Goal: Task Accomplishment & Management: Use online tool/utility

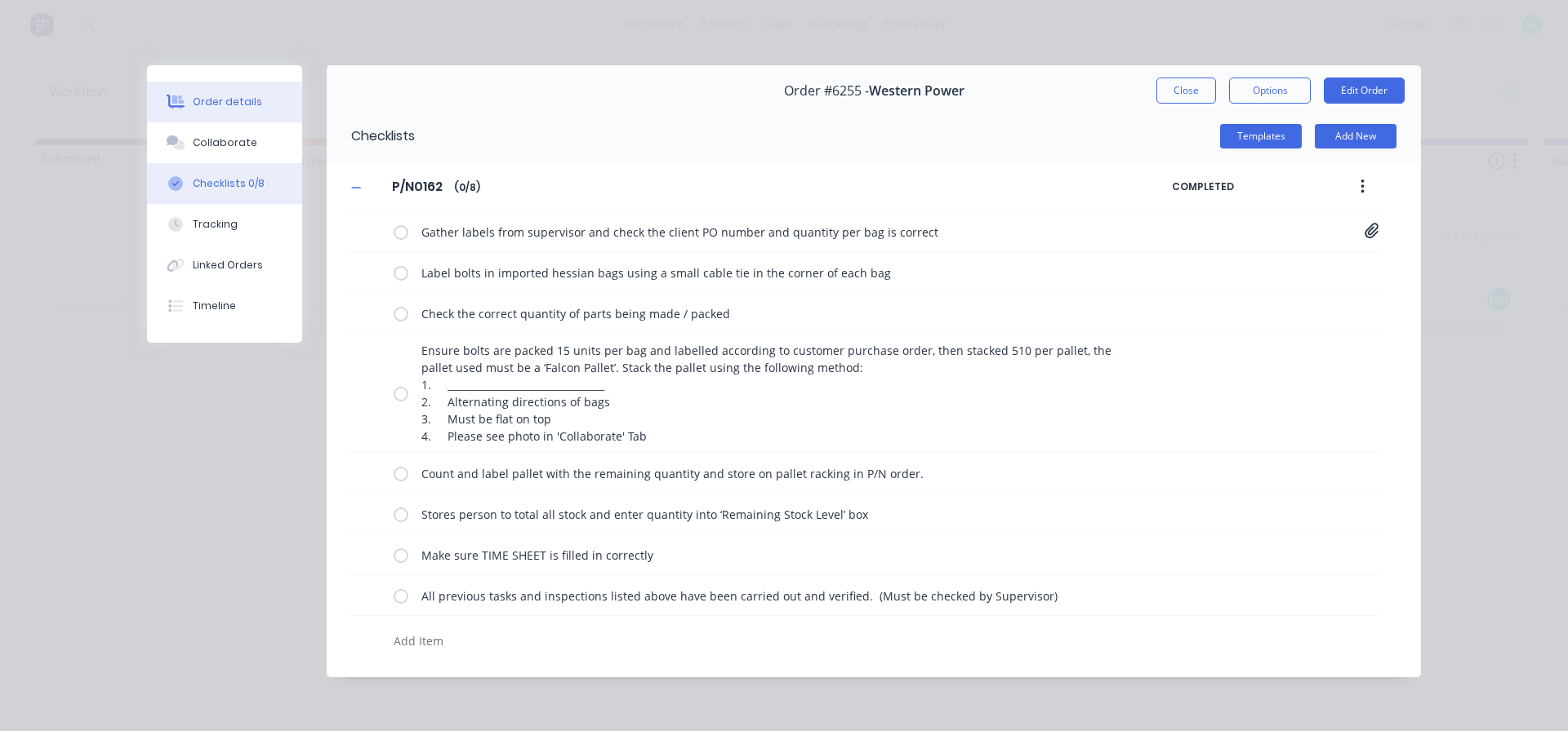
click at [226, 99] on div "Order details" at bounding box center [228, 102] width 70 height 15
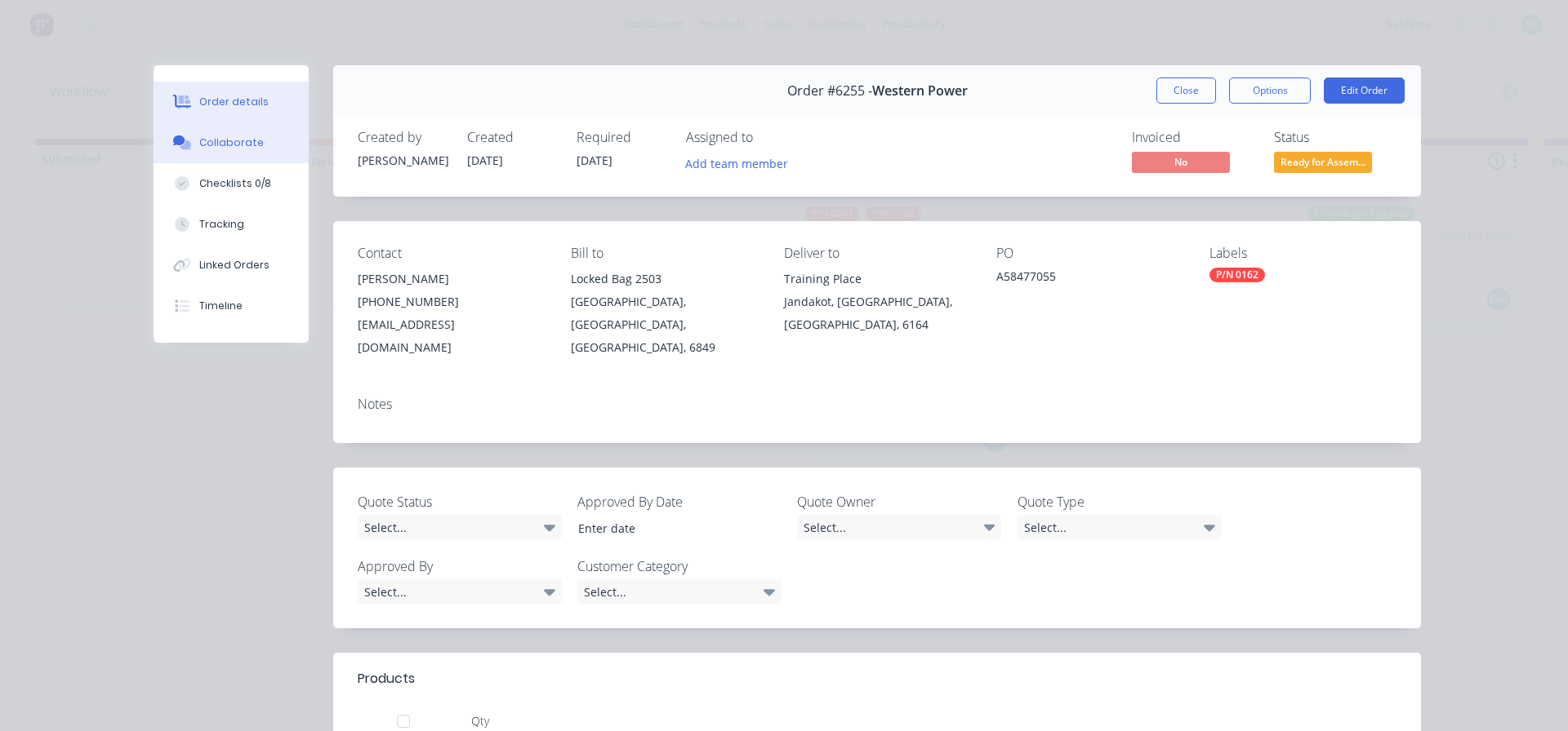
click at [217, 131] on button "Collaborate" at bounding box center [230, 142] width 155 height 41
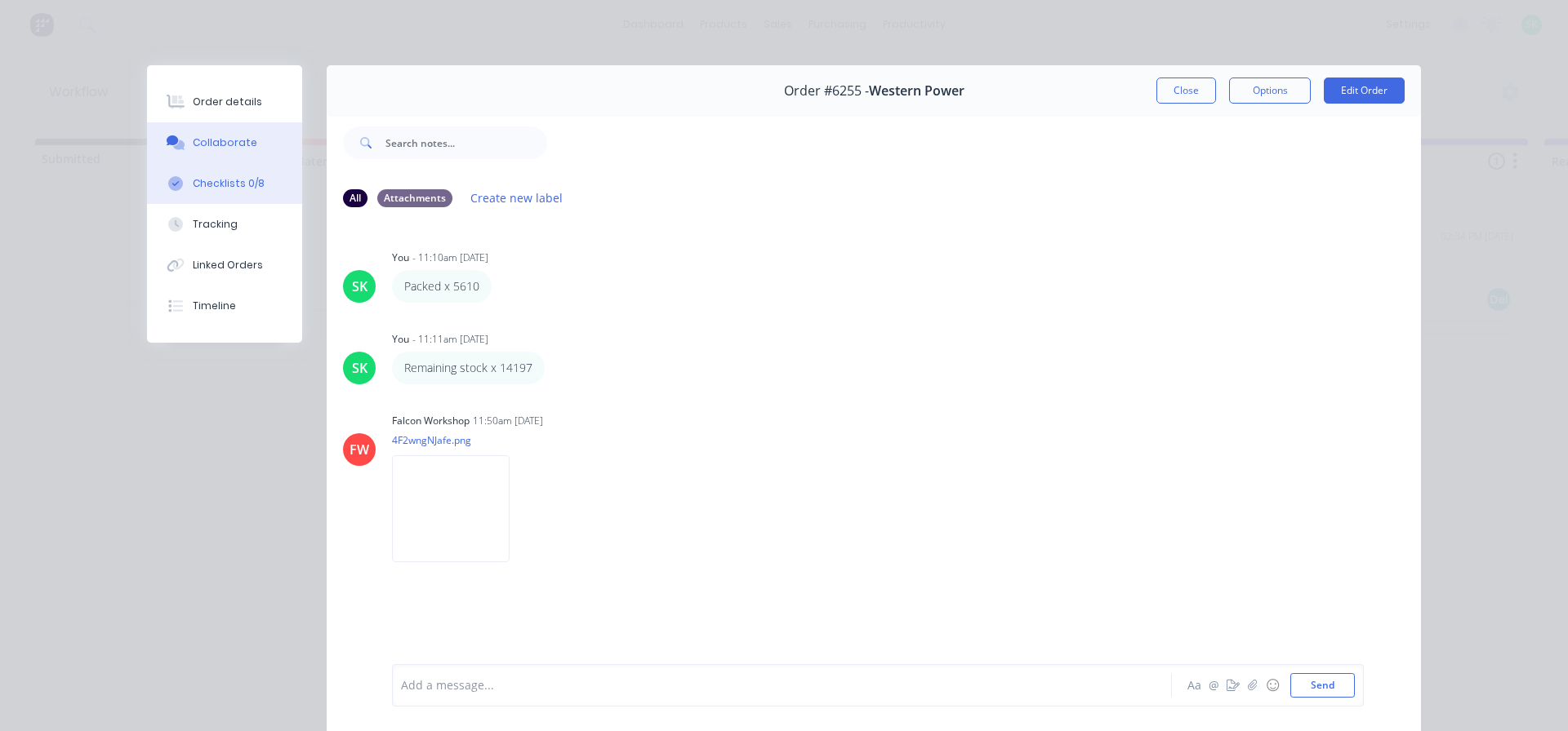
click at [230, 186] on div "Checklists 0/8" at bounding box center [229, 184] width 72 height 15
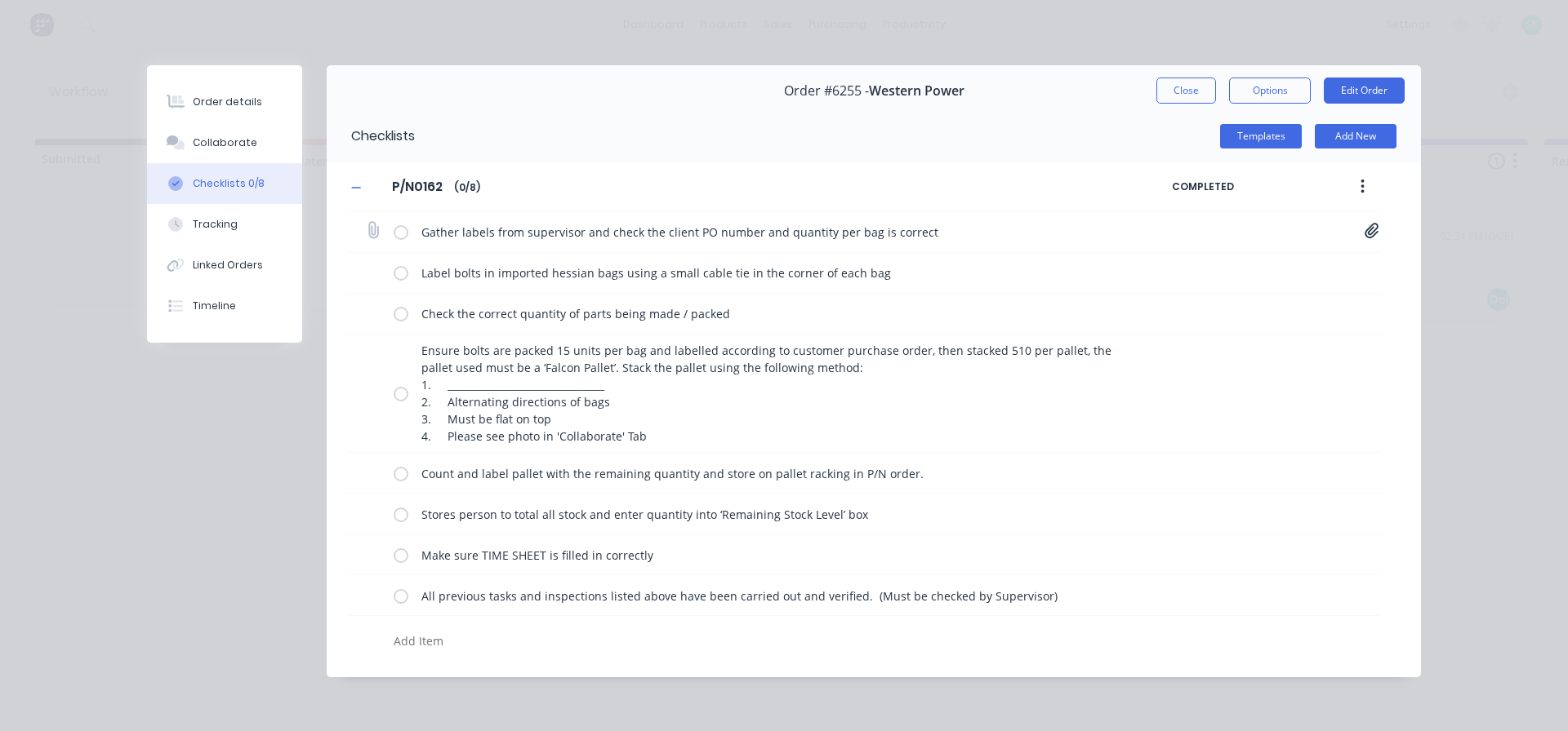
click at [407, 230] on label at bounding box center [401, 232] width 15 height 17
click at [0, 0] on input "checkbox" at bounding box center [0, 0] width 0 height 0
drag, startPoint x: 413, startPoint y: 260, endPoint x: 398, endPoint y: 276, distance: 21.9
click at [413, 260] on div "Label bolts in imported hessian bags using a small cable tie in the corner of e…" at bounding box center [764, 272] width 741 height 32
click at [396, 277] on label at bounding box center [401, 272] width 15 height 17
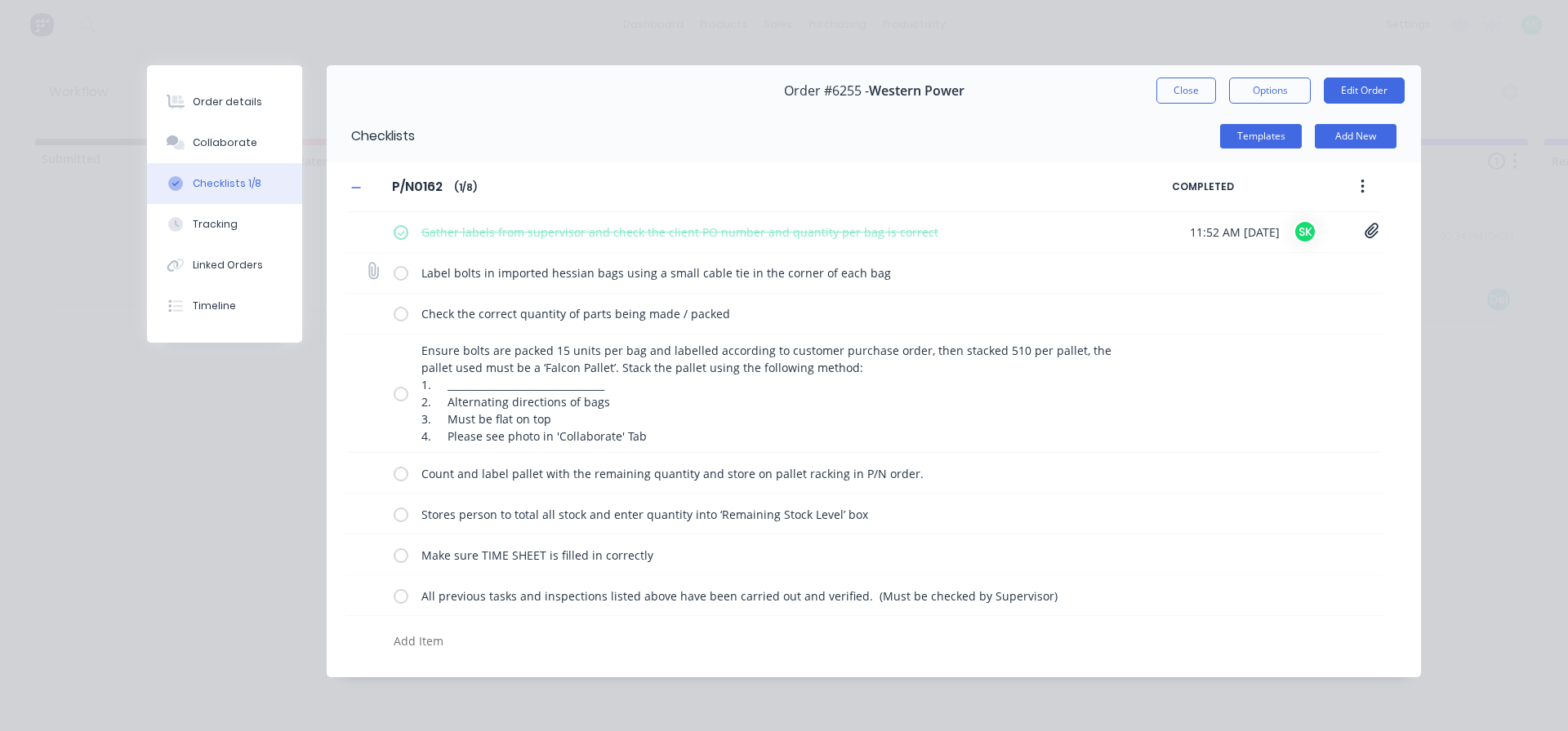
click at [0, 0] on input "checkbox" at bounding box center [0, 0] width 0 height 0
click at [398, 312] on label at bounding box center [401, 314] width 15 height 17
click at [0, 0] on input "checkbox" at bounding box center [0, 0] width 0 height 0
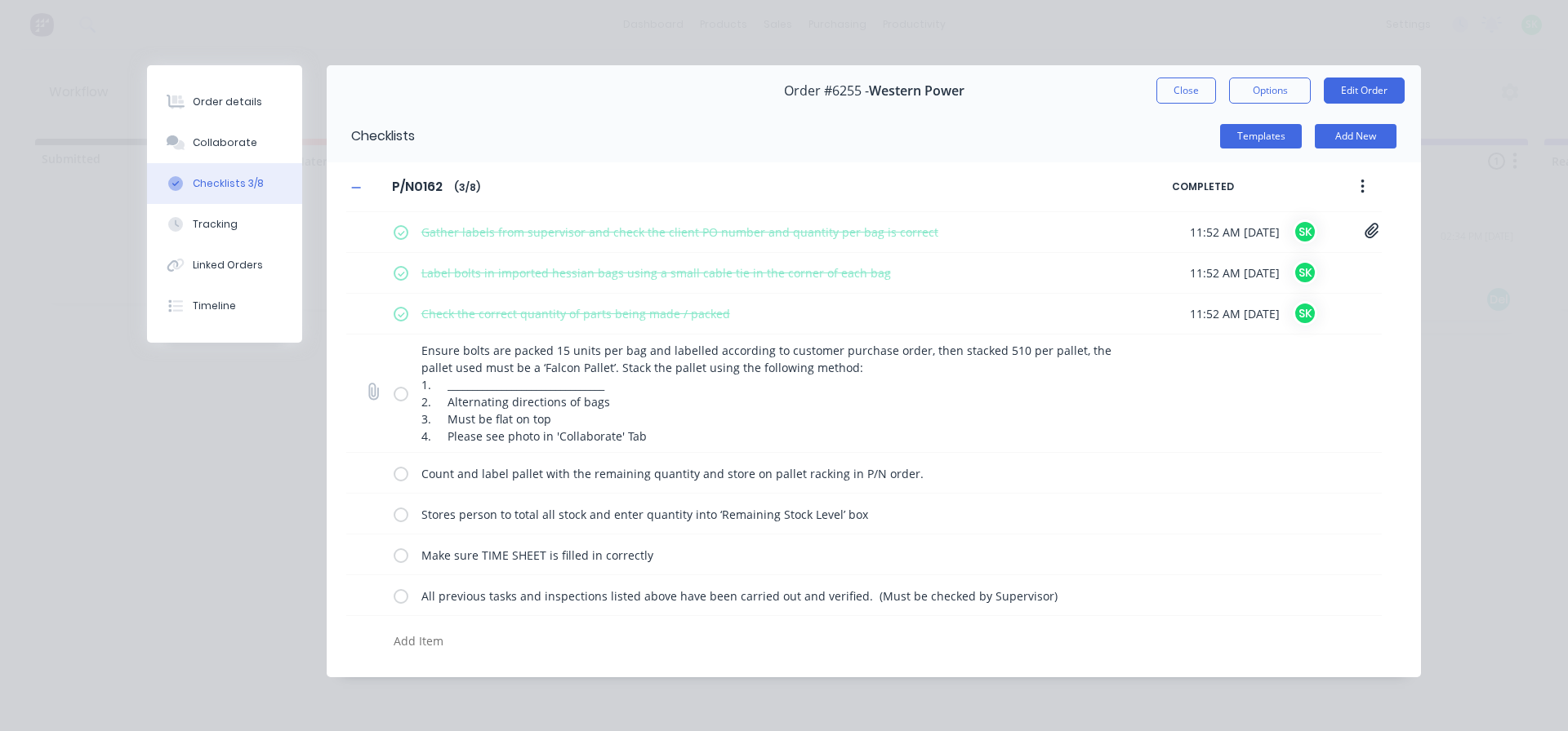
click at [399, 396] on label at bounding box center [401, 393] width 15 height 17
click at [0, 0] on input "checkbox" at bounding box center [0, 0] width 0 height 0
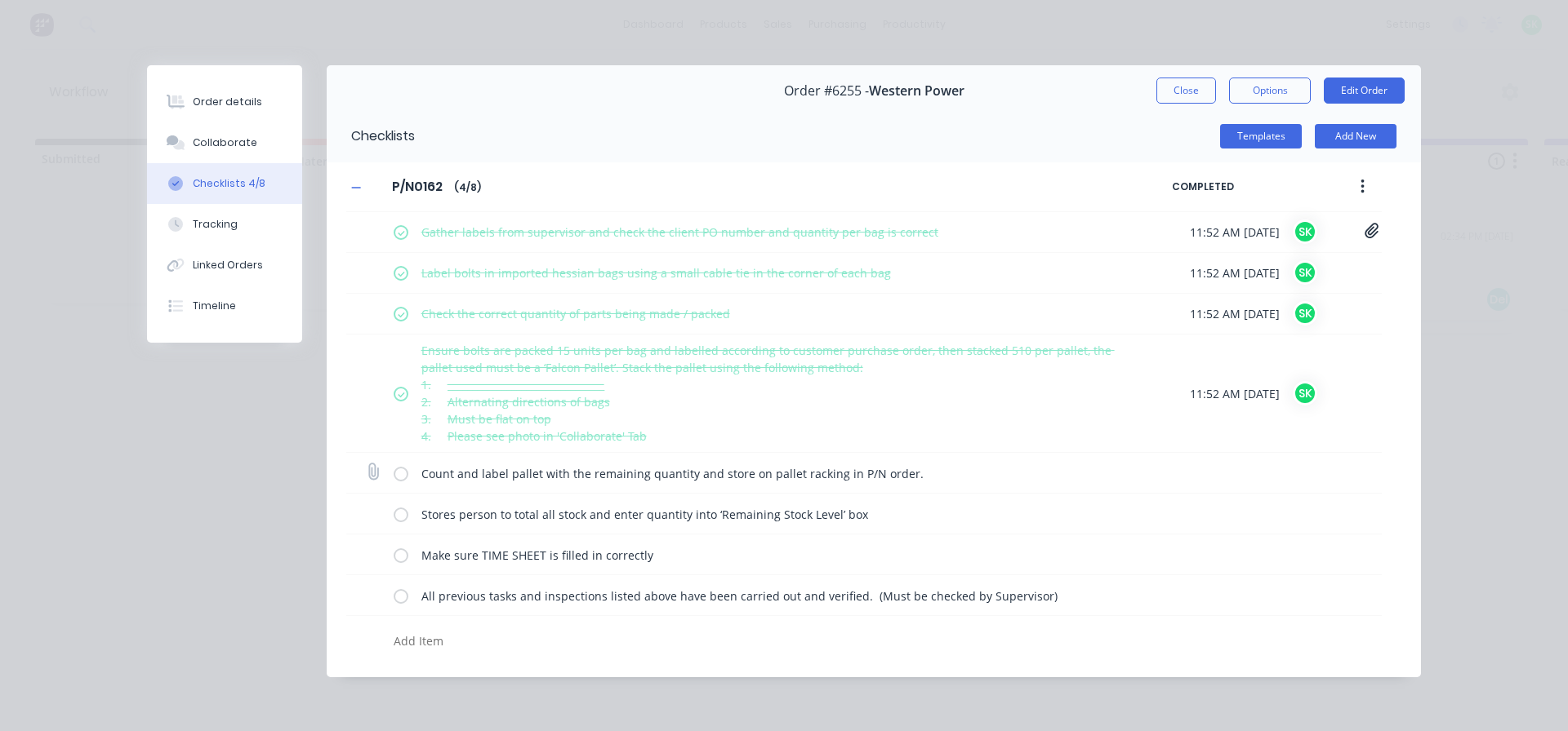
click at [407, 471] on label at bounding box center [401, 473] width 15 height 17
click at [0, 0] on input "checkbox" at bounding box center [0, 0] width 0 height 0
click at [404, 517] on label at bounding box center [401, 513] width 15 height 17
click at [0, 0] on input "checkbox" at bounding box center [0, 0] width 0 height 0
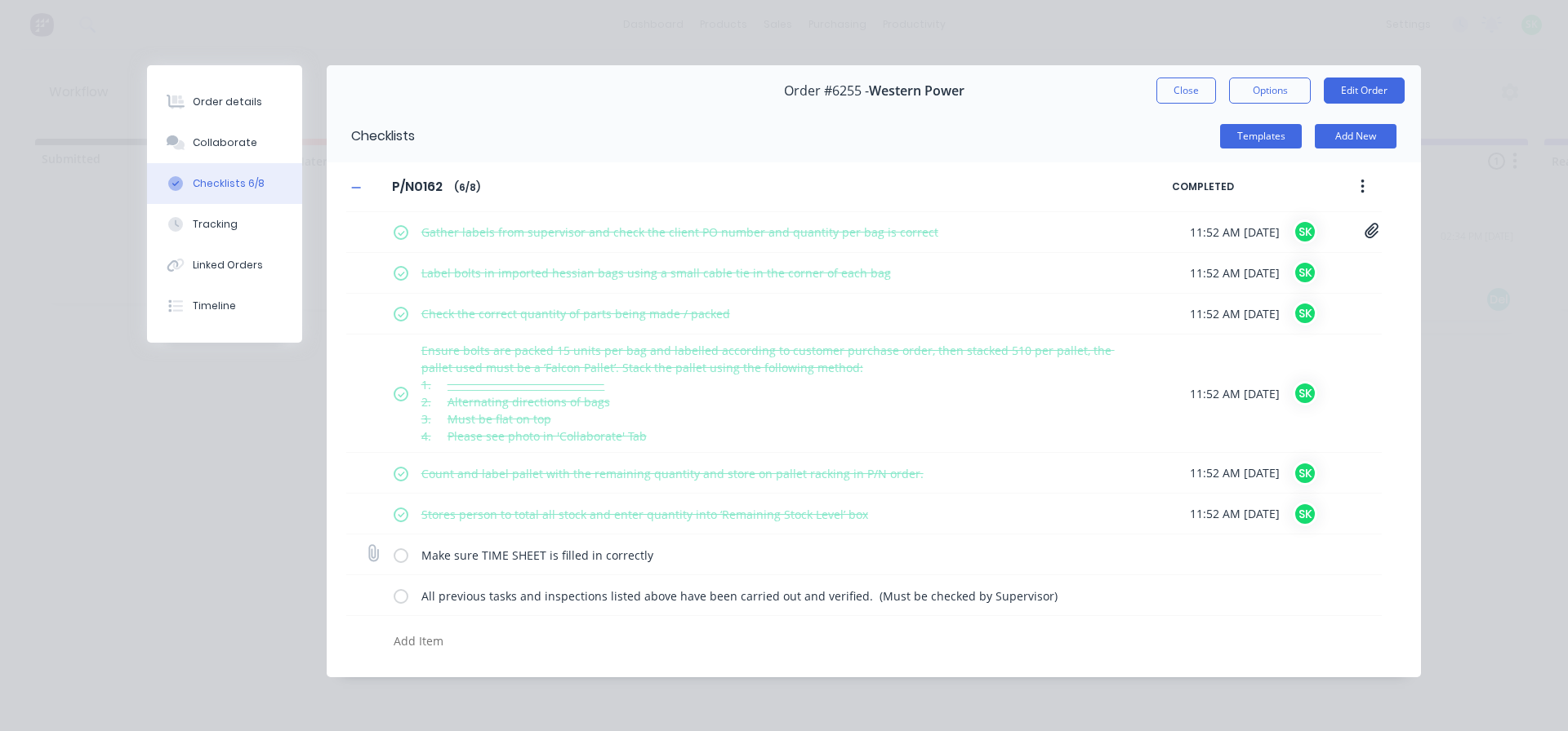
click at [393, 562] on label at bounding box center [401, 554] width 15 height 17
click at [0, 0] on input "checkbox" at bounding box center [0, 0] width 0 height 0
click at [404, 597] on label at bounding box center [401, 595] width 15 height 17
click at [0, 0] on input "checkbox" at bounding box center [0, 0] width 0 height 0
type textarea "x"
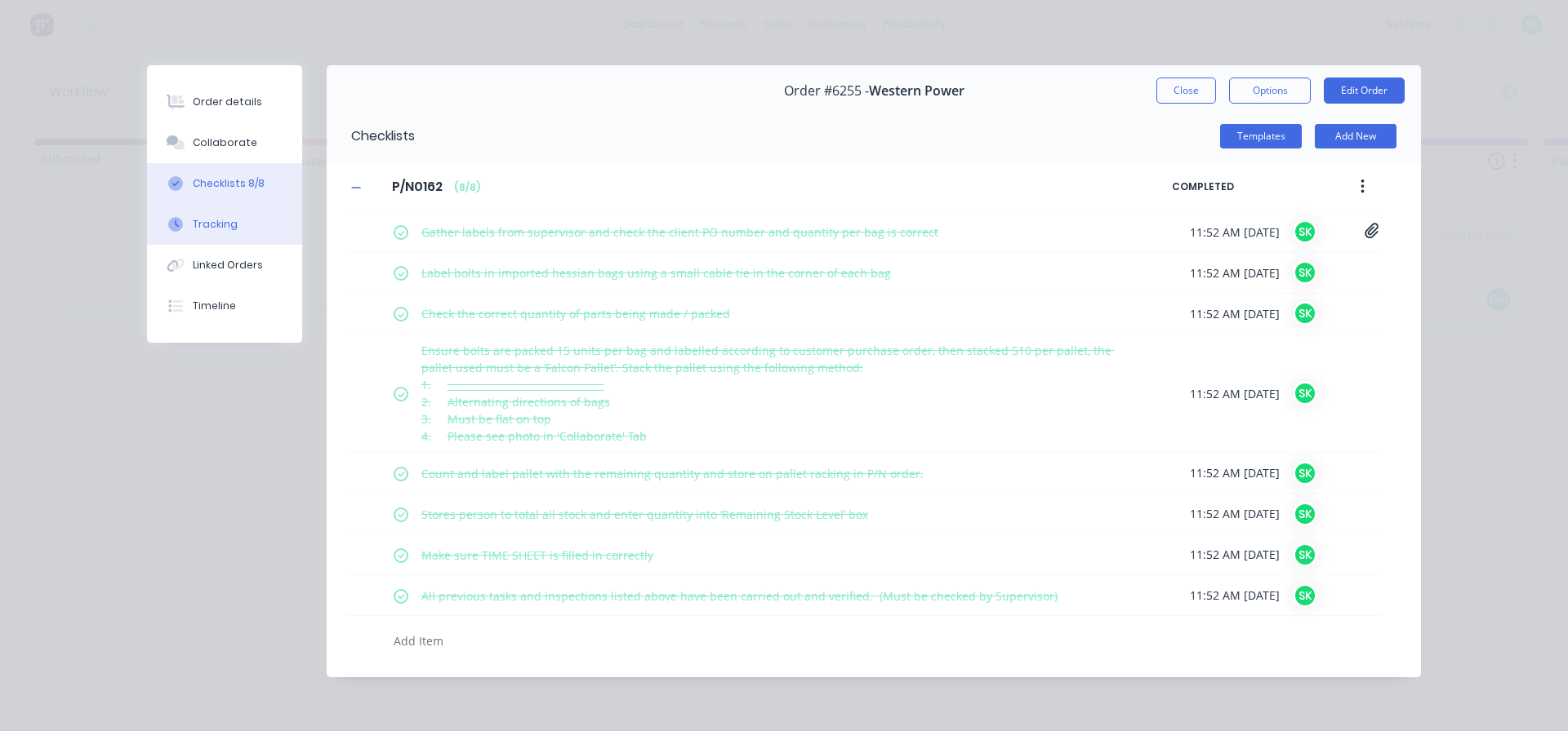
click at [258, 221] on button "Tracking" at bounding box center [224, 224] width 155 height 41
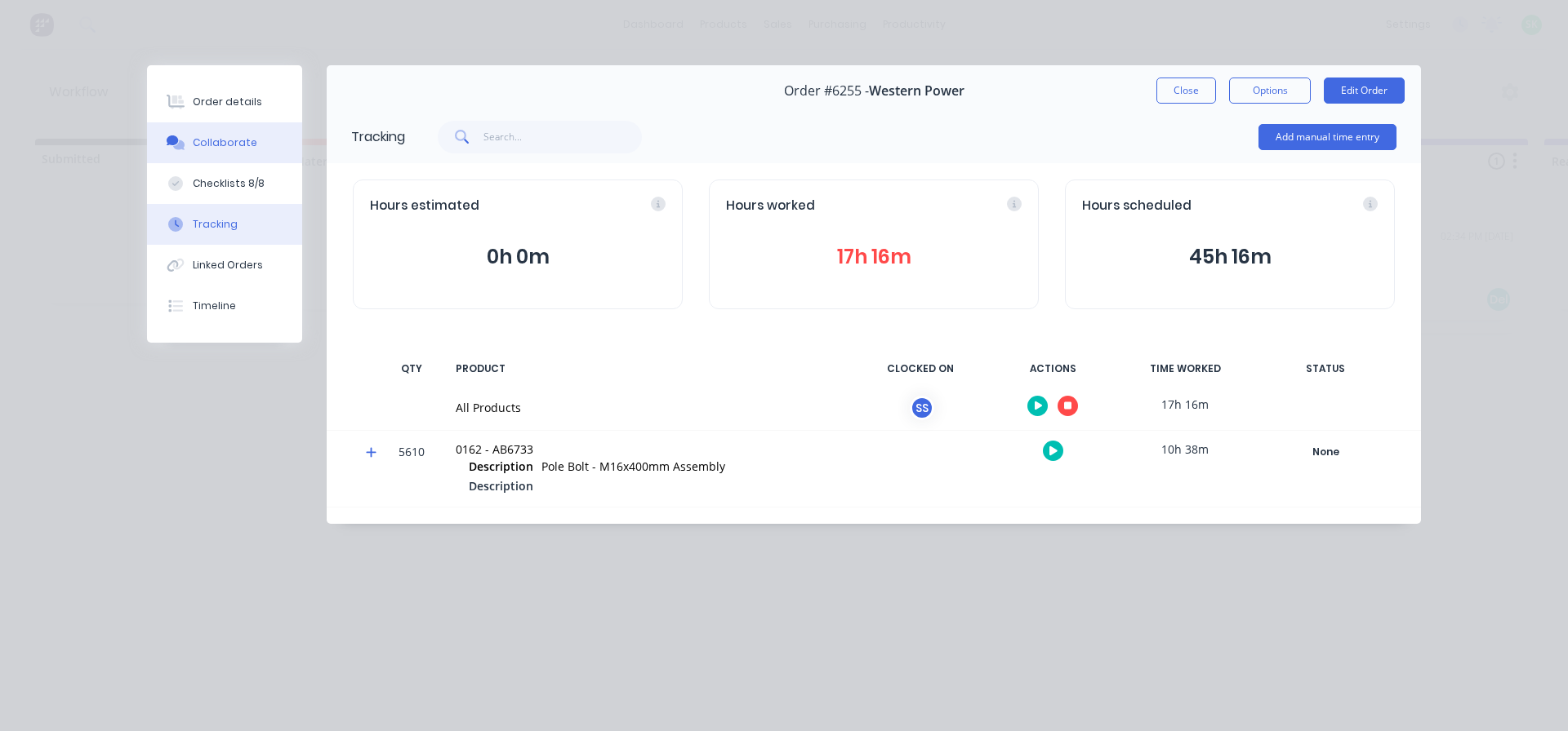
click at [249, 147] on div "Collaborate" at bounding box center [225, 143] width 65 height 15
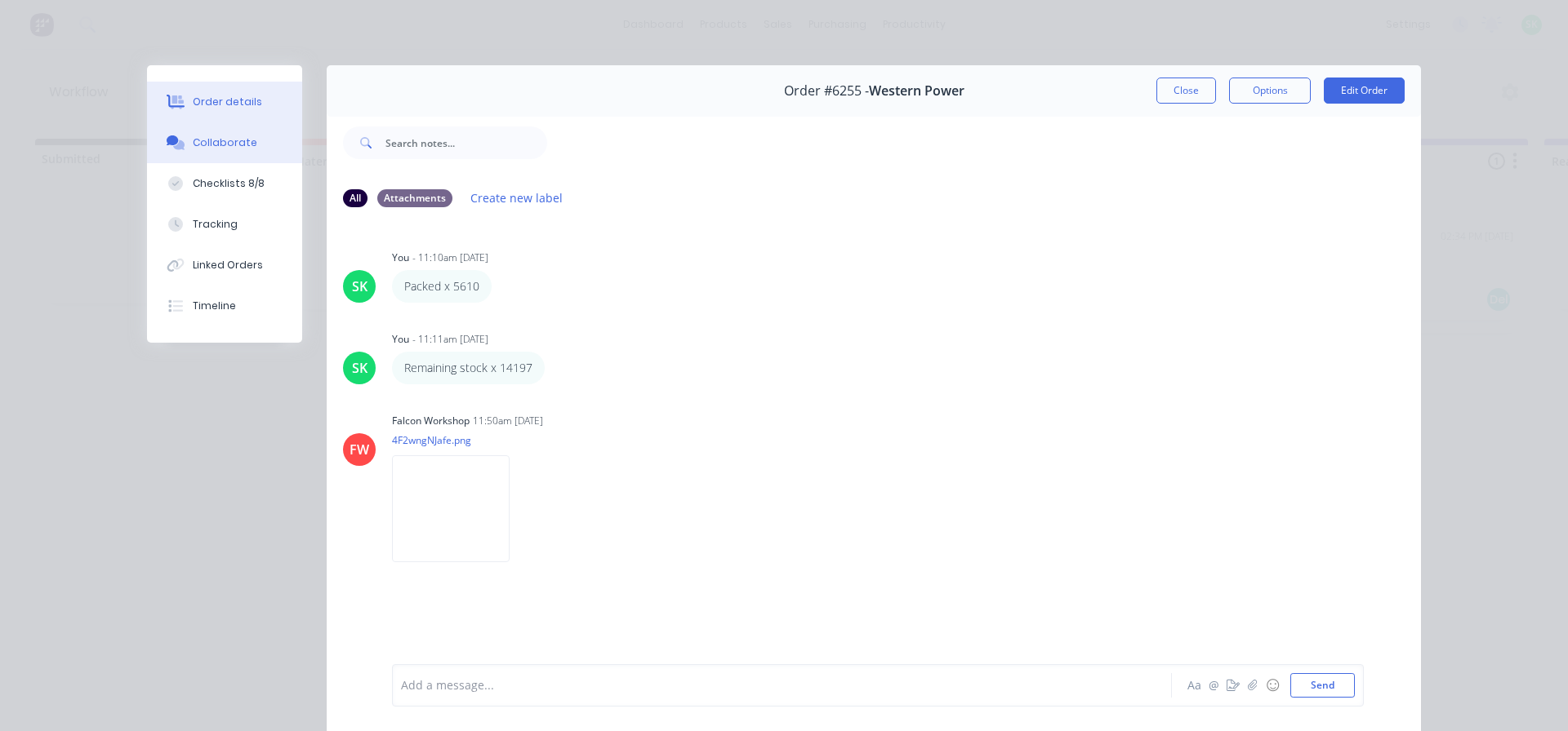
click at [232, 99] on div "Order details" at bounding box center [228, 102] width 70 height 15
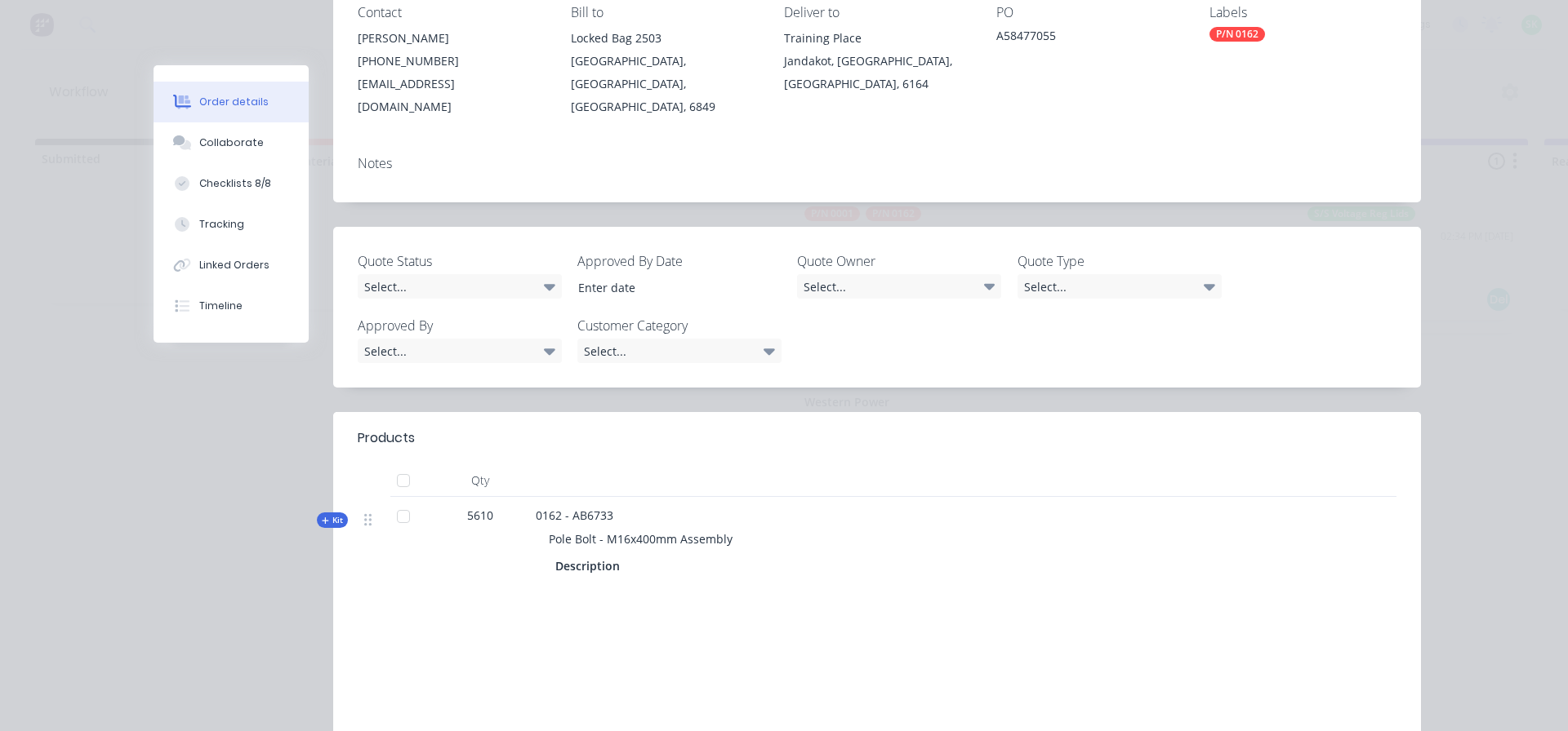
scroll to position [245, 0]
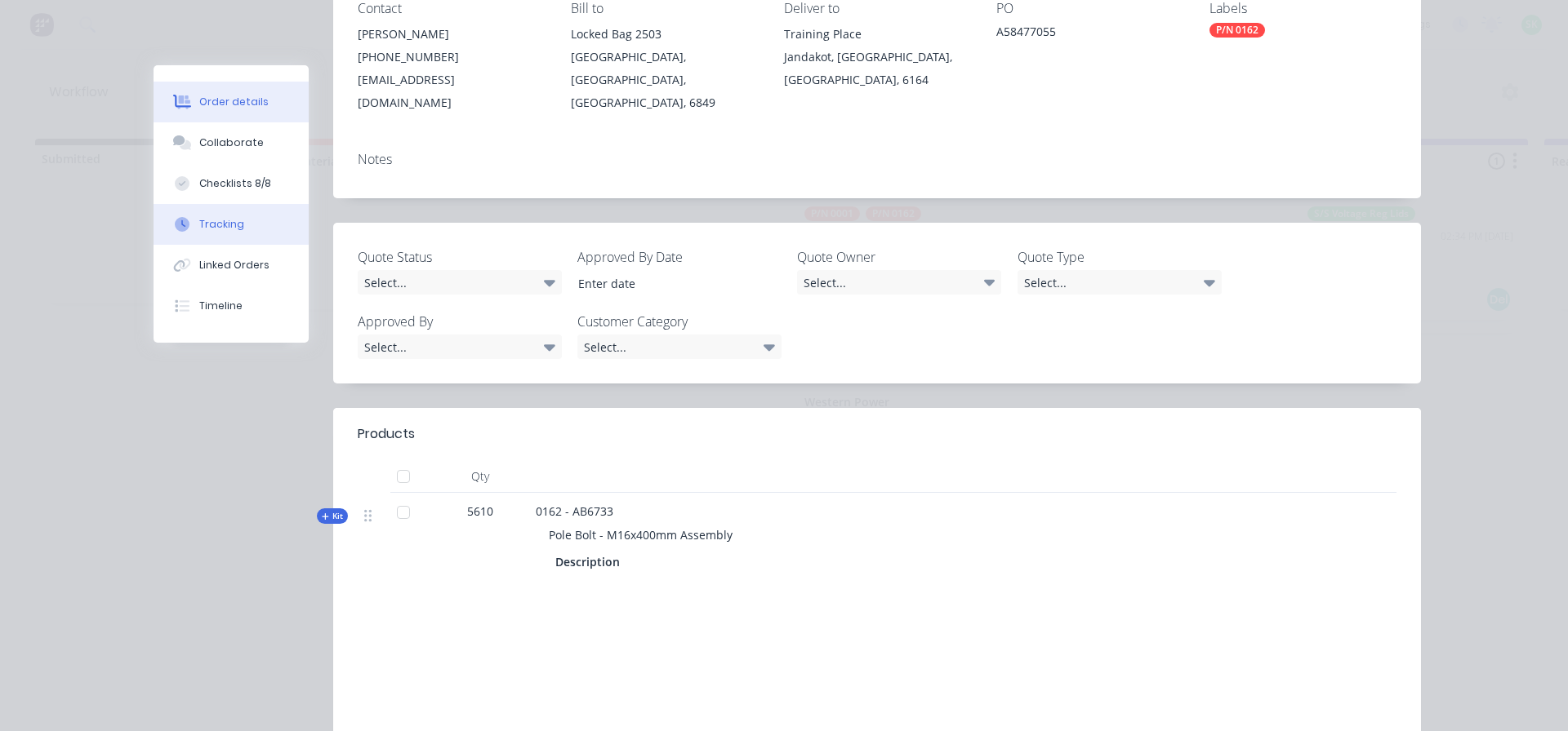
click at [260, 228] on button "Tracking" at bounding box center [230, 224] width 155 height 41
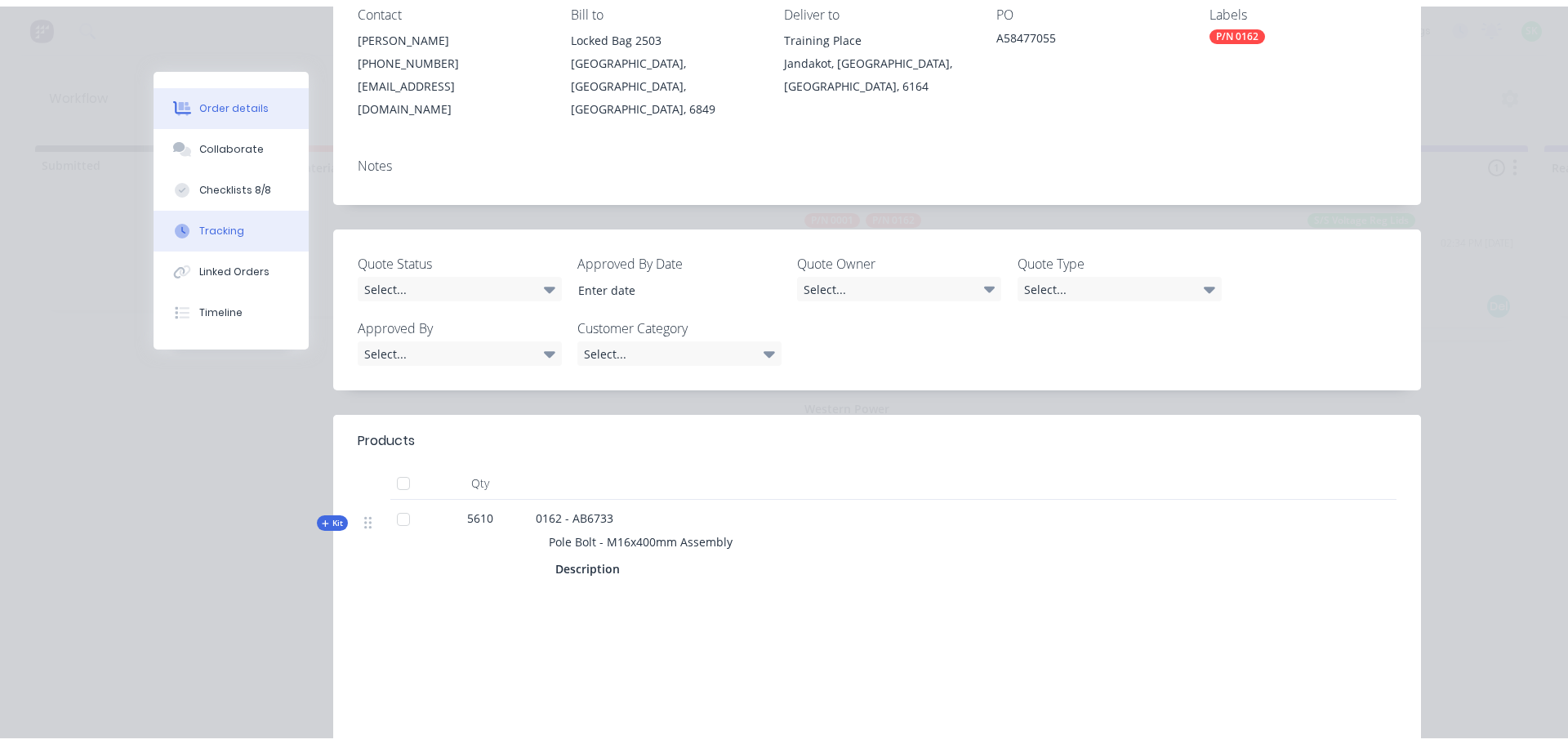
scroll to position [0, 0]
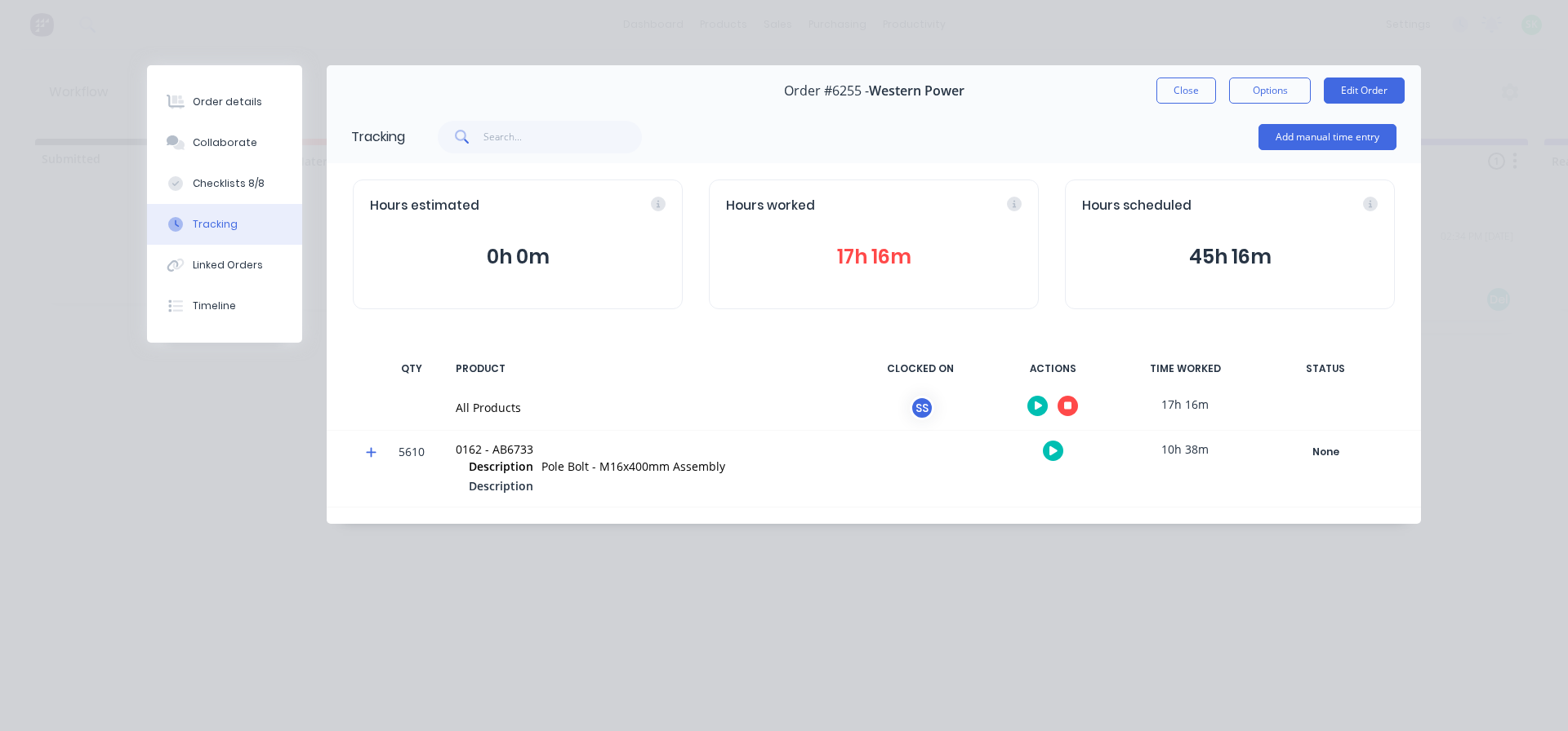
click at [1064, 406] on icon "button" at bounding box center [1068, 406] width 8 height 8
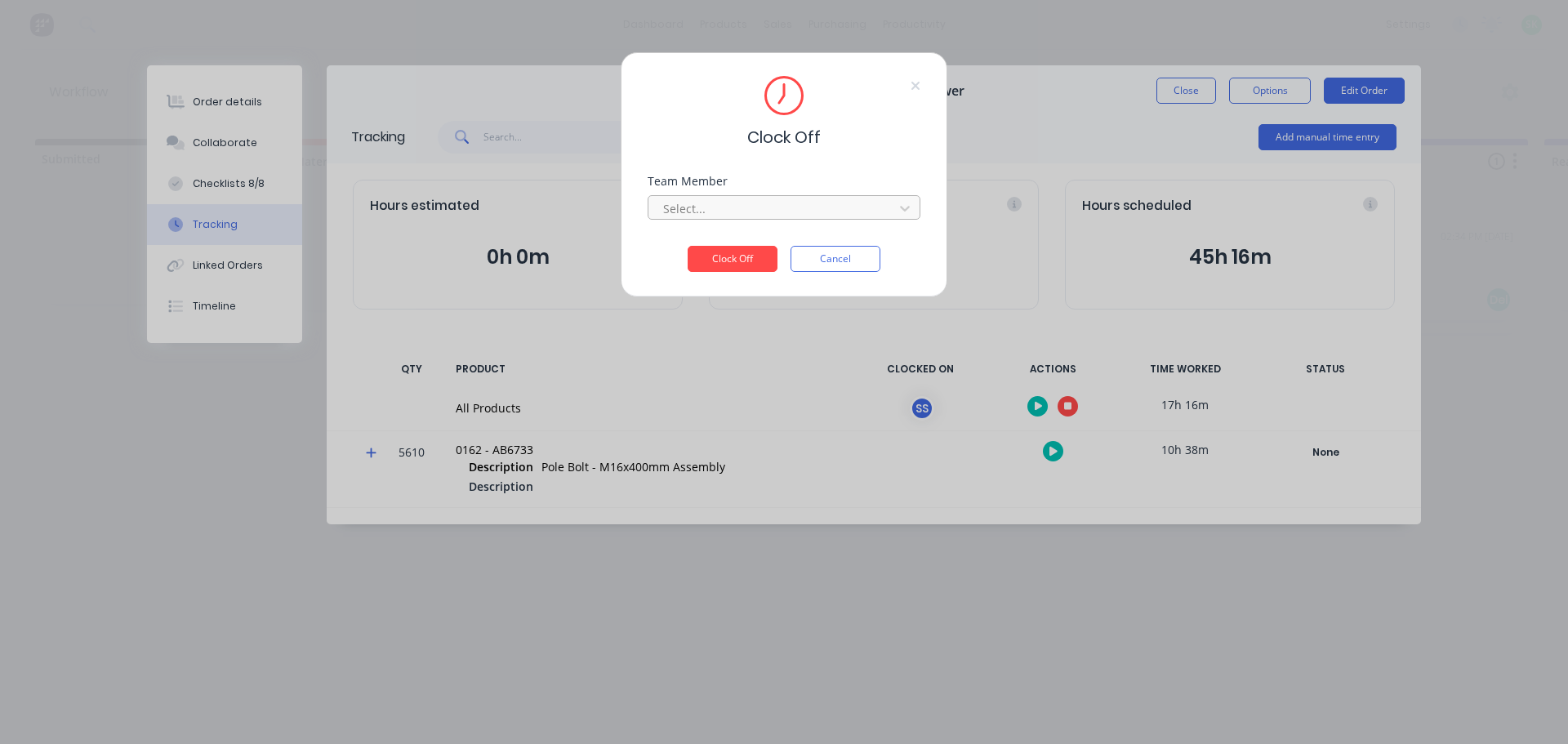
click at [824, 202] on div at bounding box center [773, 209] width 224 height 21
click at [753, 244] on div "[PERSON_NAME]" at bounding box center [784, 244] width 273 height 30
click at [754, 260] on button "Clock Off" at bounding box center [732, 259] width 89 height 27
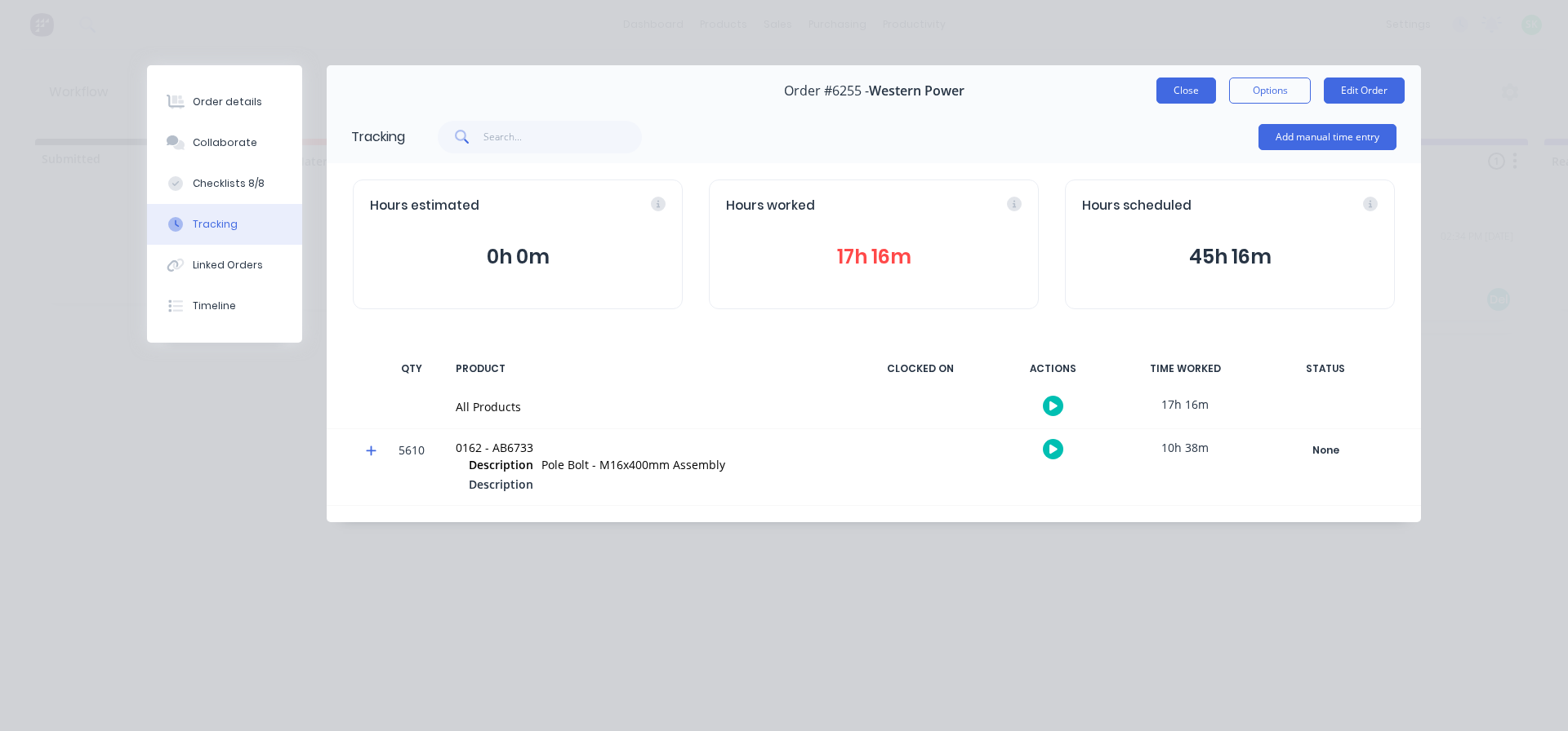
click at [1175, 96] on button "Close" at bounding box center [1186, 91] width 60 height 26
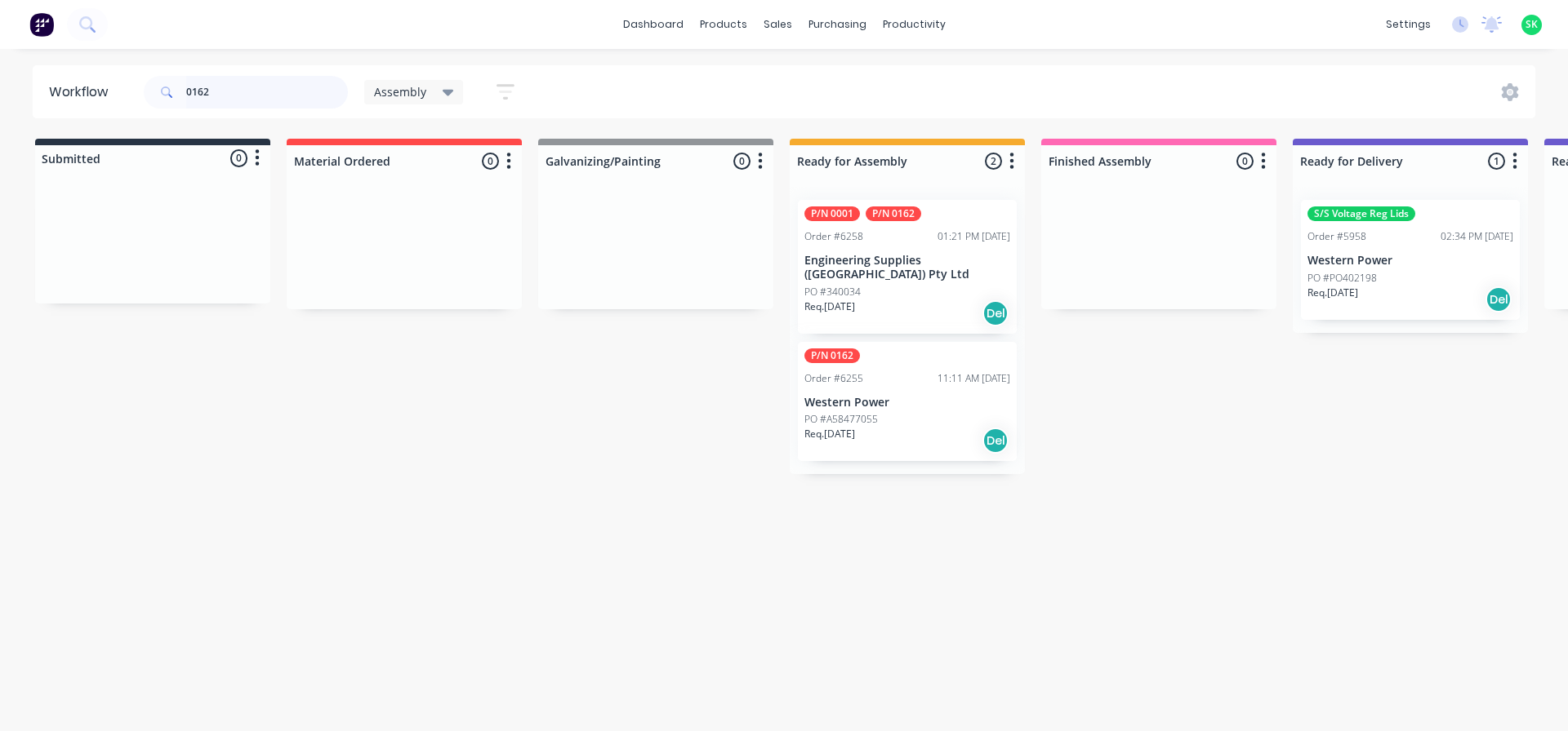
drag, startPoint x: 223, startPoint y: 92, endPoint x: 16, endPoint y: 55, distance: 210.3
click at [16, 55] on div "dashboard products sales purchasing productivity dashboard products Product Cat…" at bounding box center [784, 316] width 1568 height 633
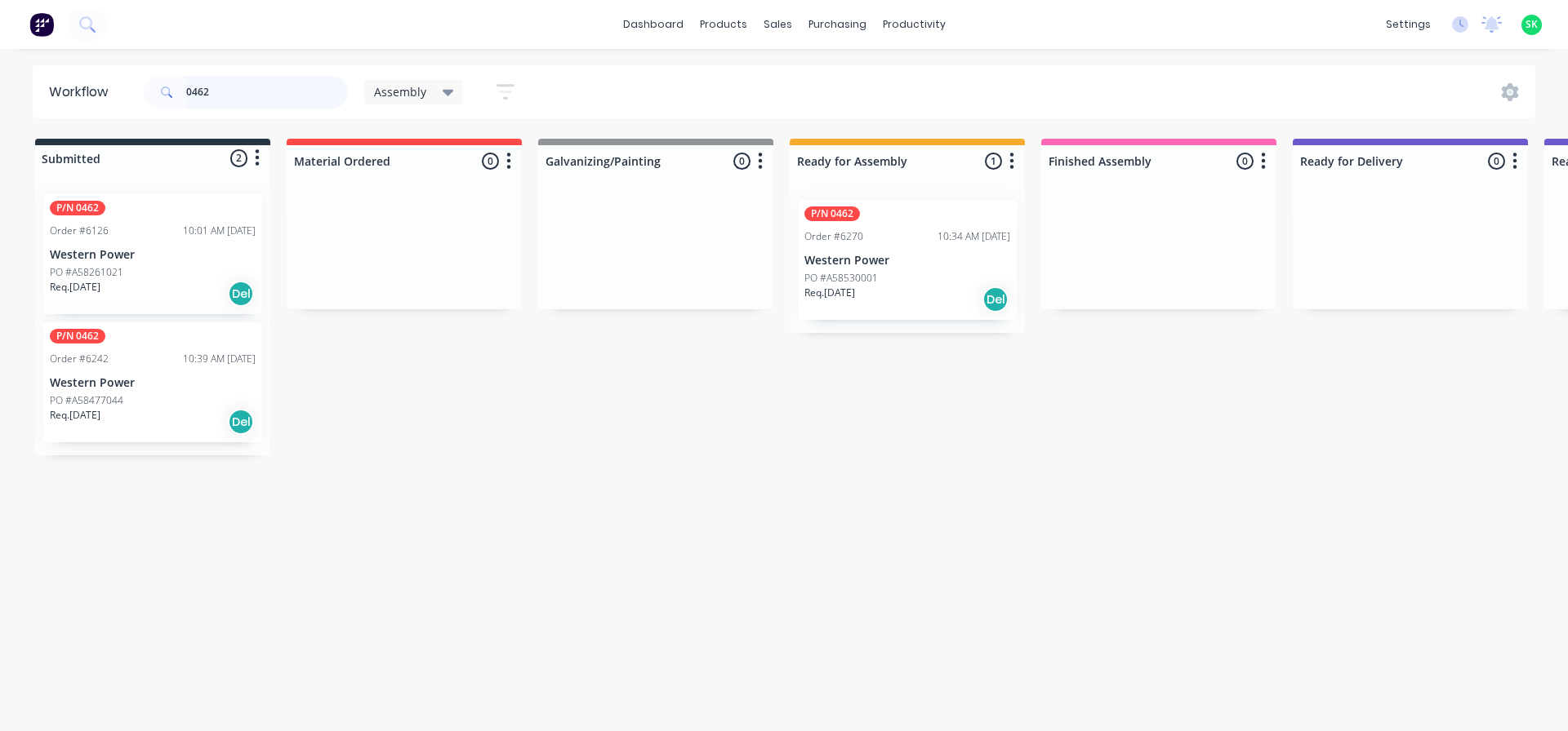
type input "0462"
click at [875, 269] on div "P/N 0462 Order #6270 10:34 AM [DATE] Western Power PO #A58530001 Req. [DATE] Del" at bounding box center [907, 260] width 219 height 120
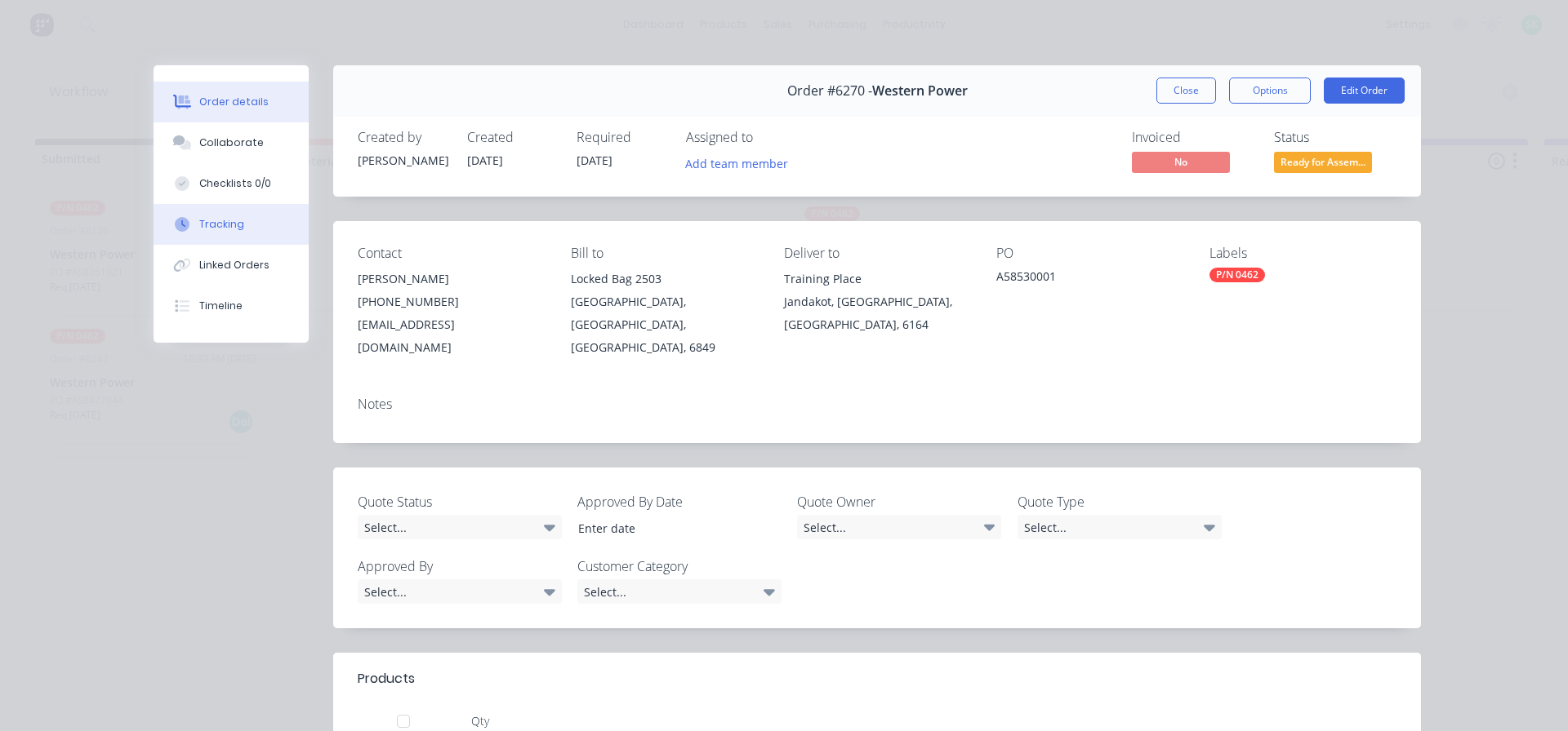
click at [234, 231] on div "Tracking" at bounding box center [222, 224] width 45 height 15
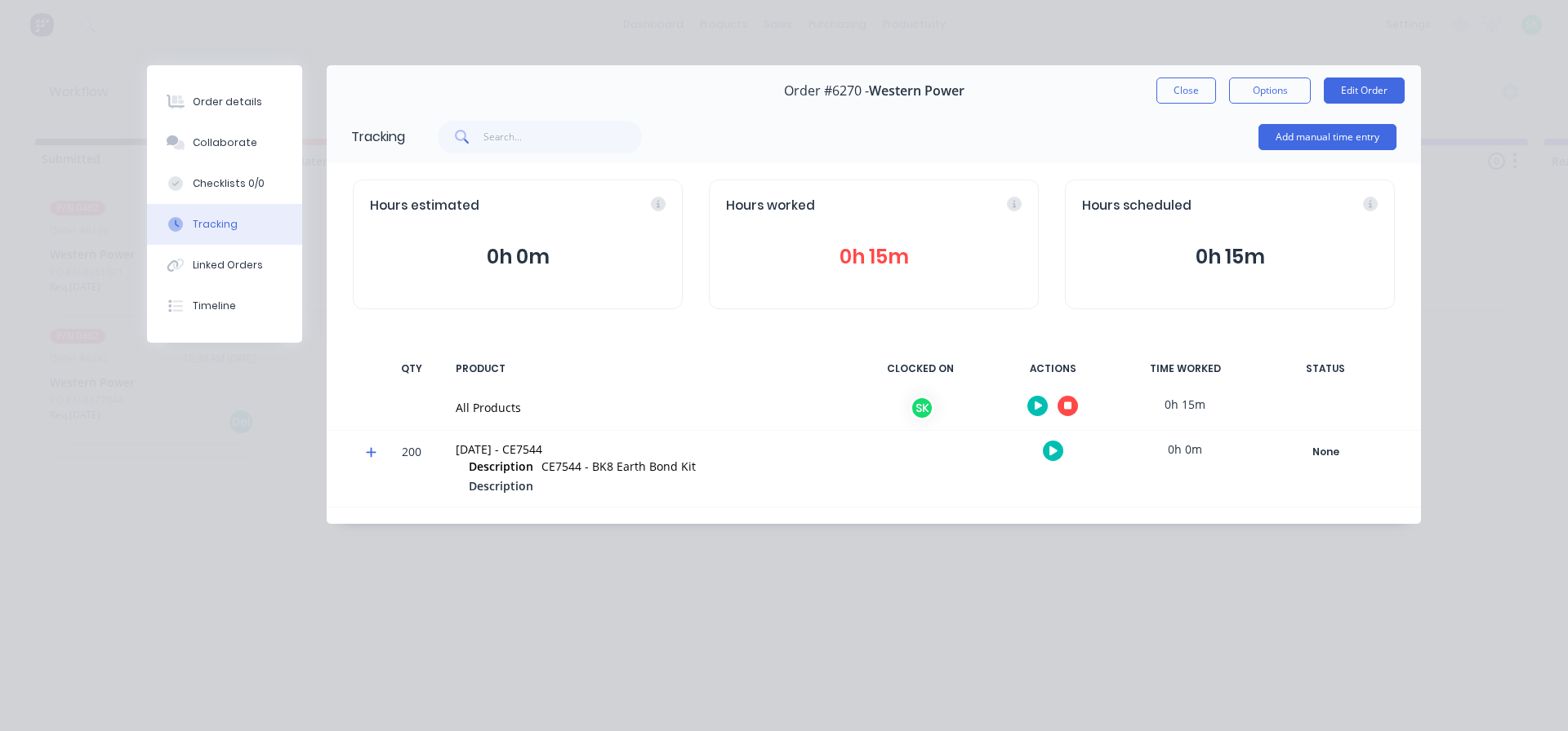
click at [1035, 405] on icon "button" at bounding box center [1039, 406] width 8 height 9
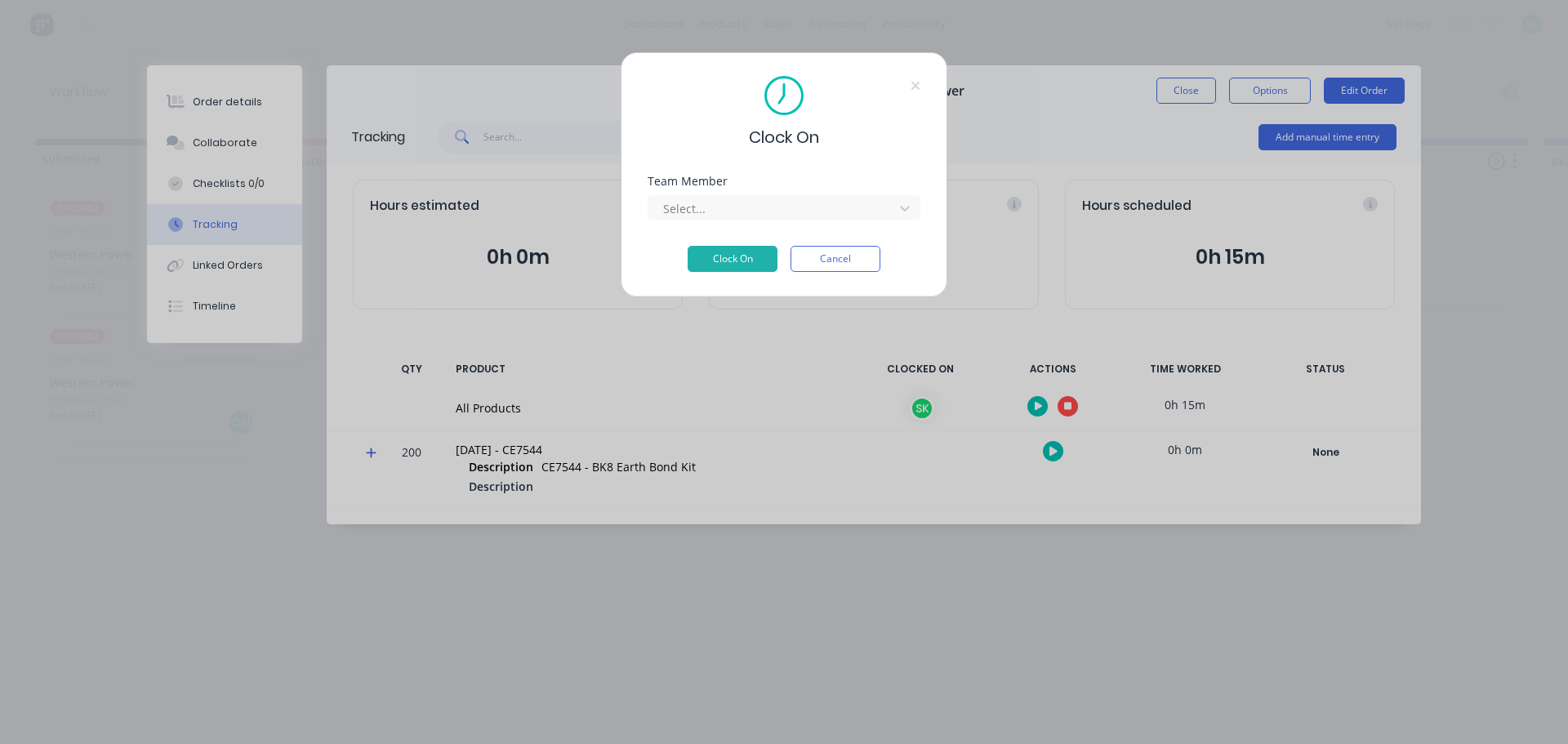
click at [832, 224] on div "Team Member Select..." at bounding box center [784, 210] width 273 height 70
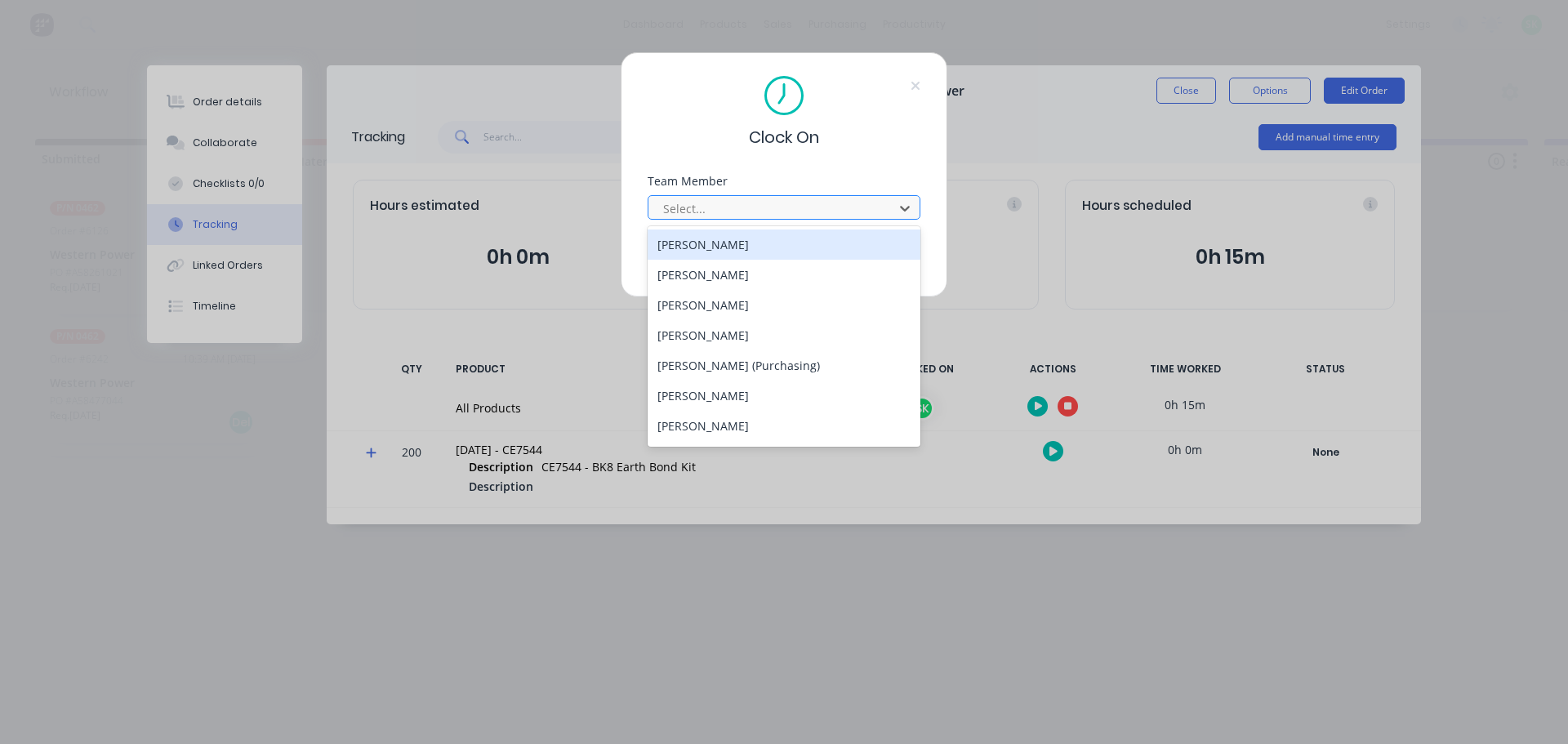
click at [806, 212] on div at bounding box center [773, 209] width 224 height 21
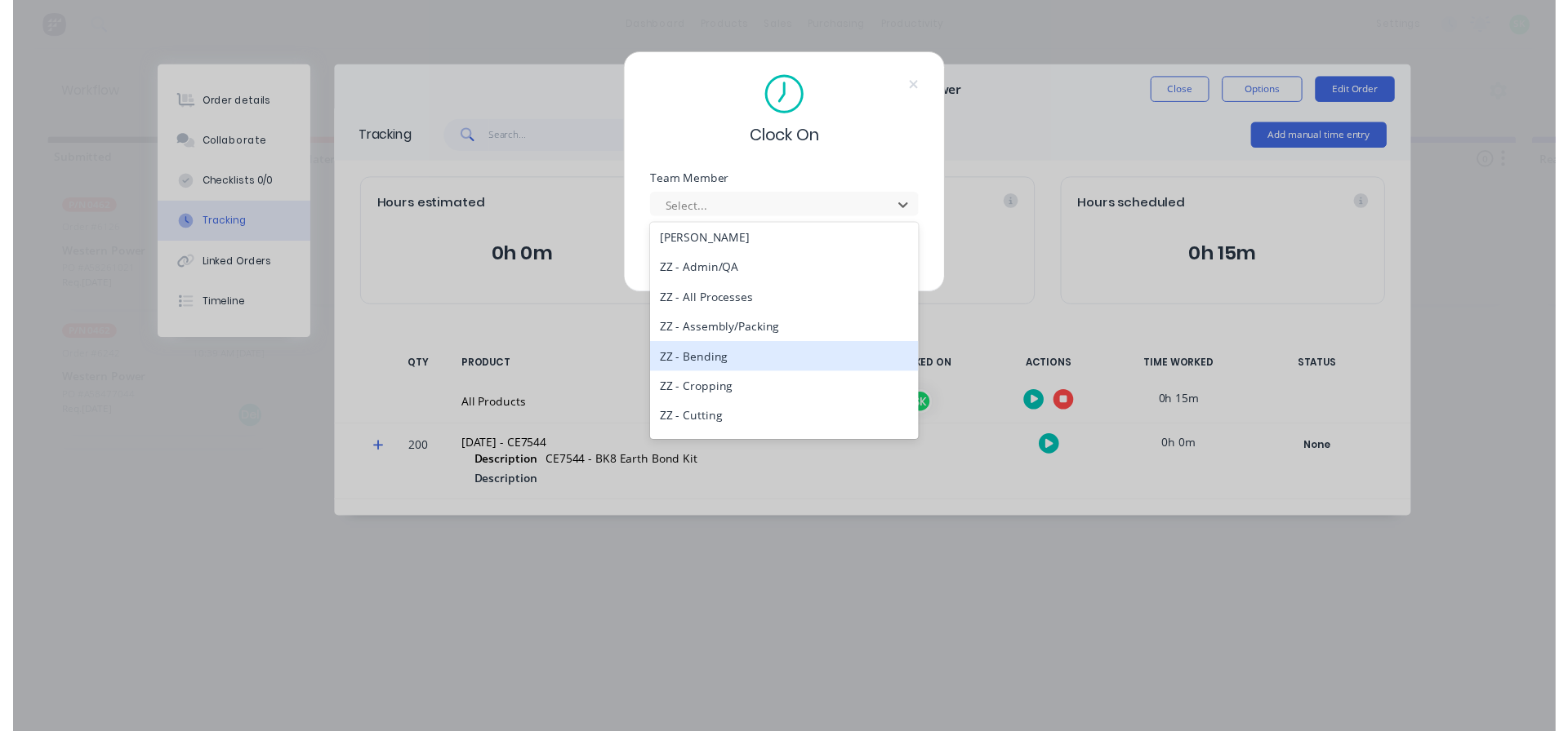
scroll to position [656, 0]
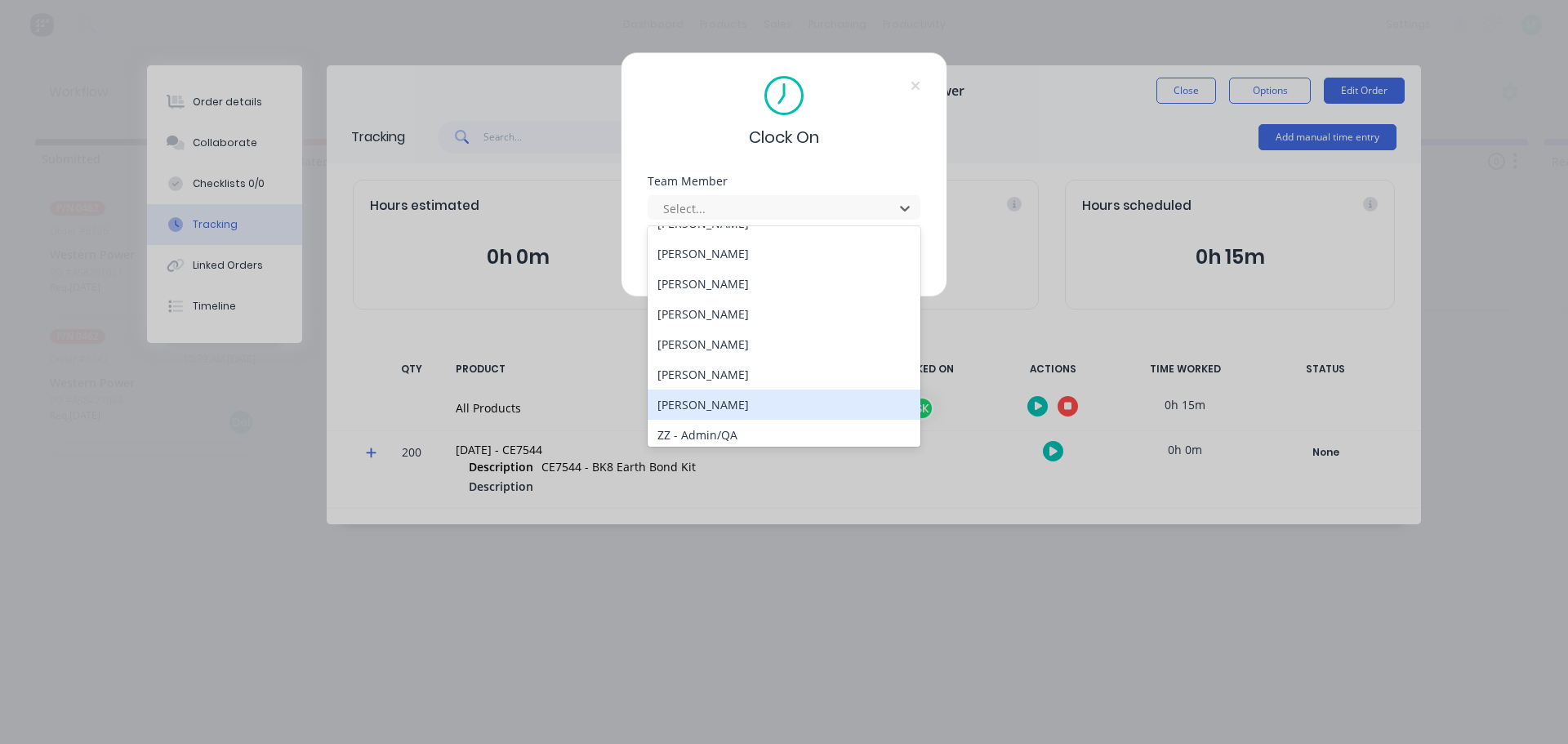
click at [749, 410] on div "[PERSON_NAME]" at bounding box center [784, 404] width 273 height 30
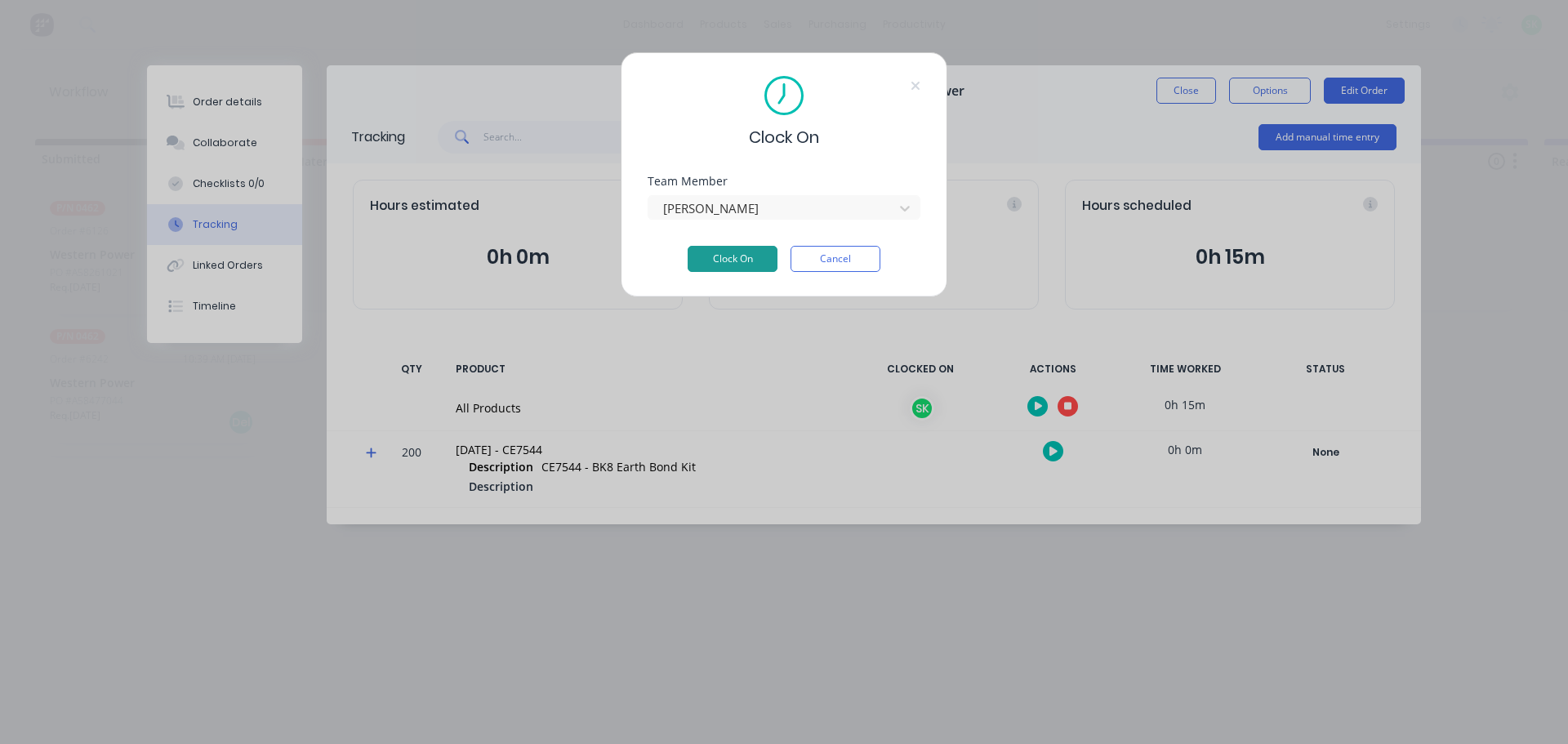
click at [721, 259] on button "Clock On" at bounding box center [732, 259] width 89 height 27
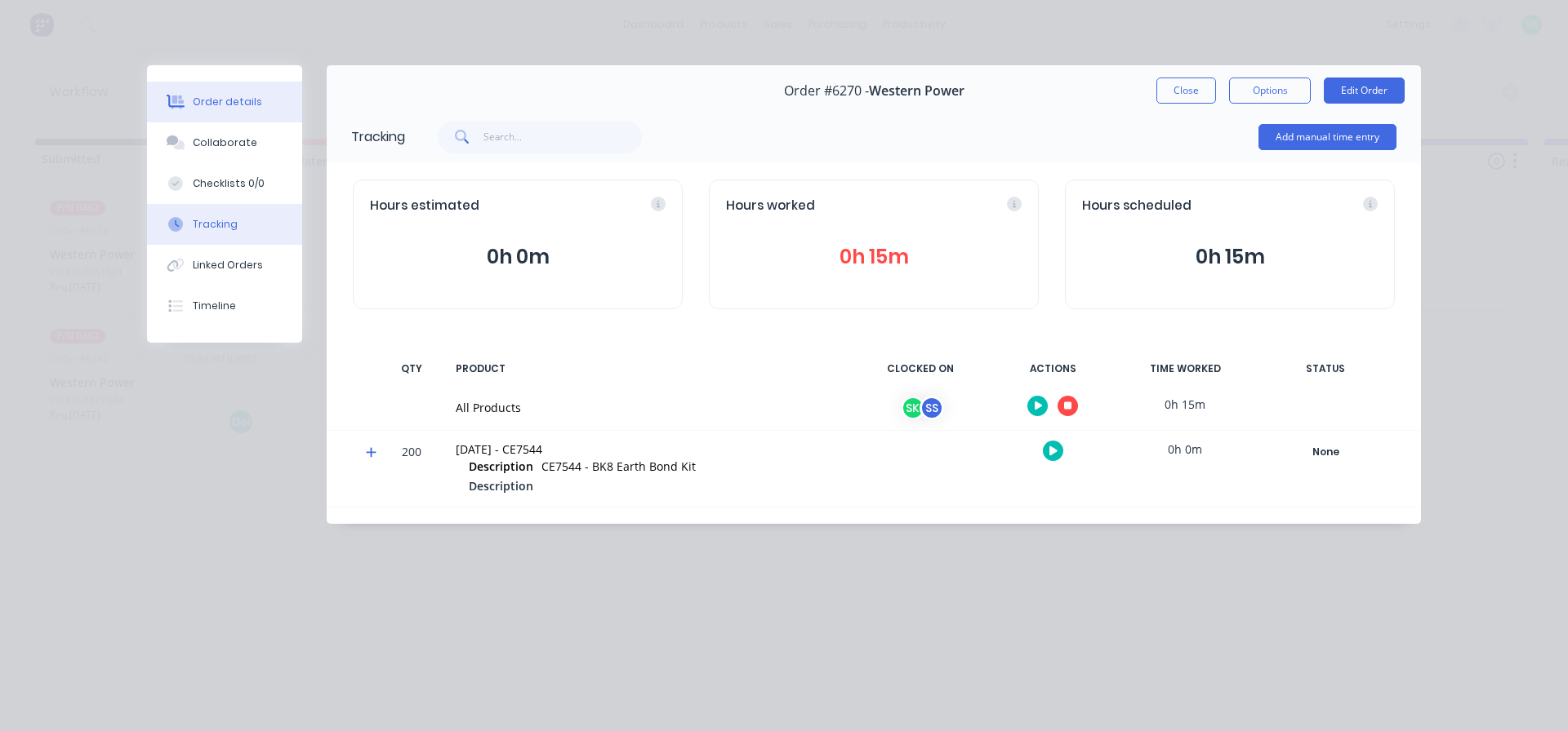
click at [232, 101] on div "Order details" at bounding box center [228, 102] width 70 height 15
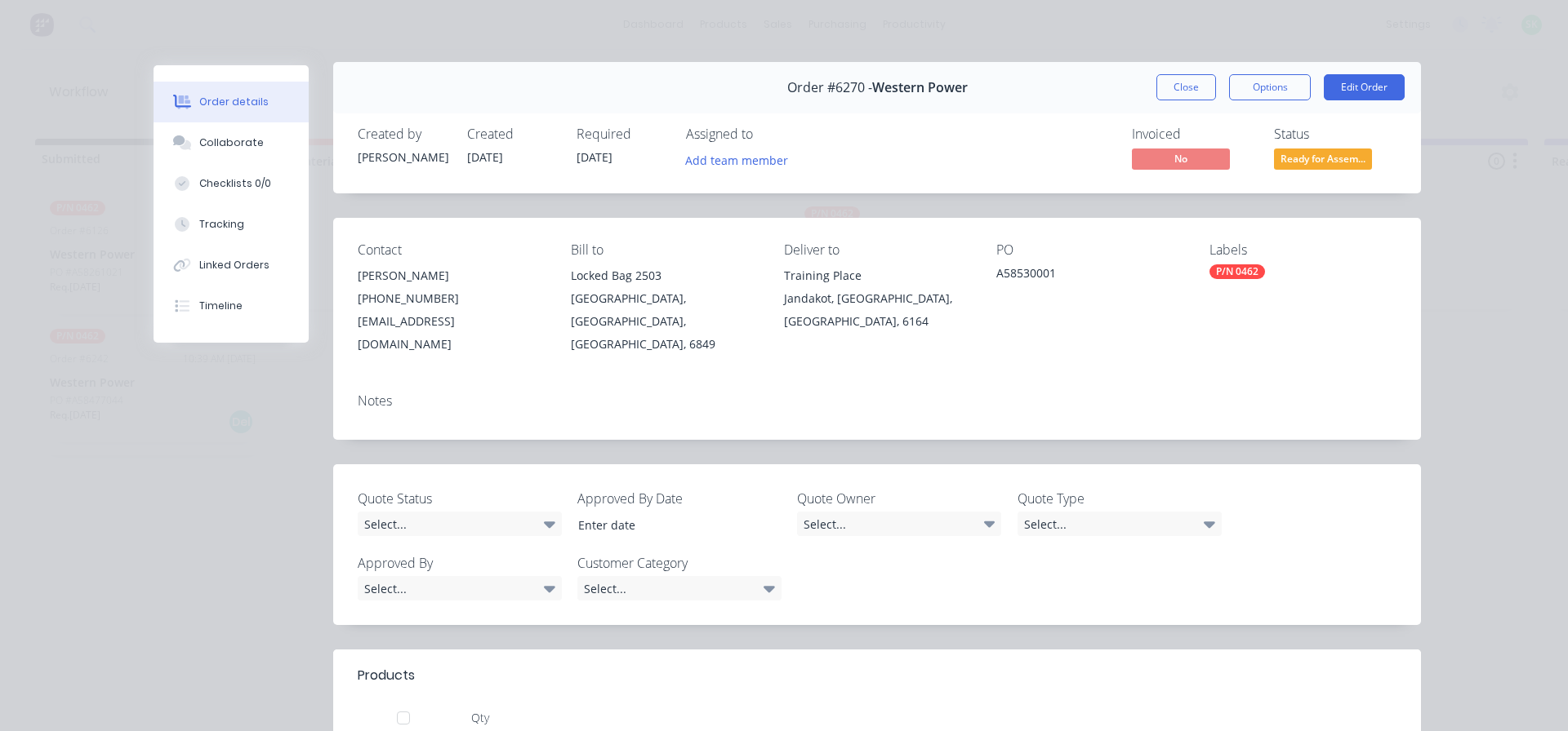
scroll to position [0, 0]
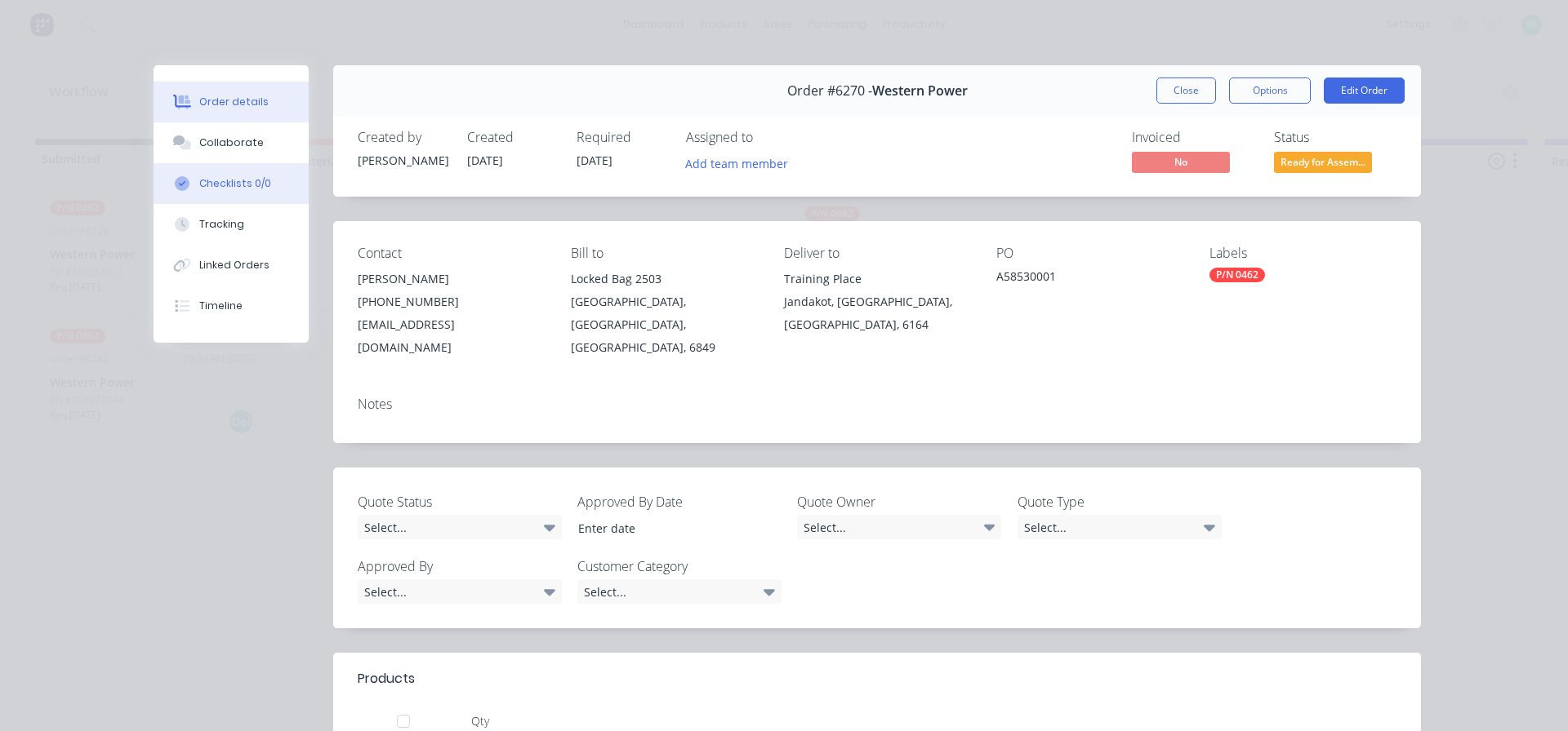
click at [238, 183] on div "Checklists 0/0" at bounding box center [235, 184] width 72 height 15
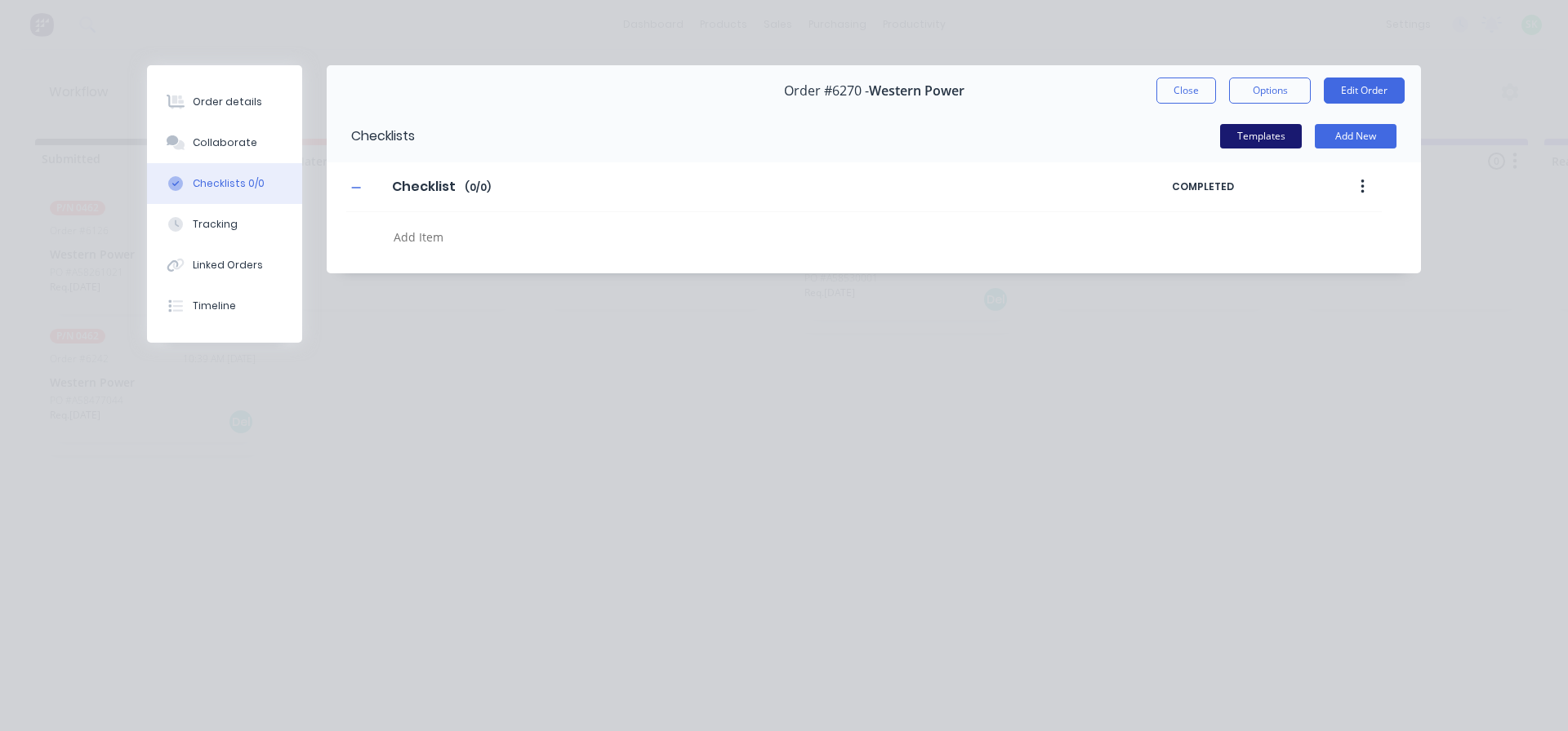
click at [1265, 140] on button "Templates" at bounding box center [1261, 137] width 82 height 25
type textarea "x"
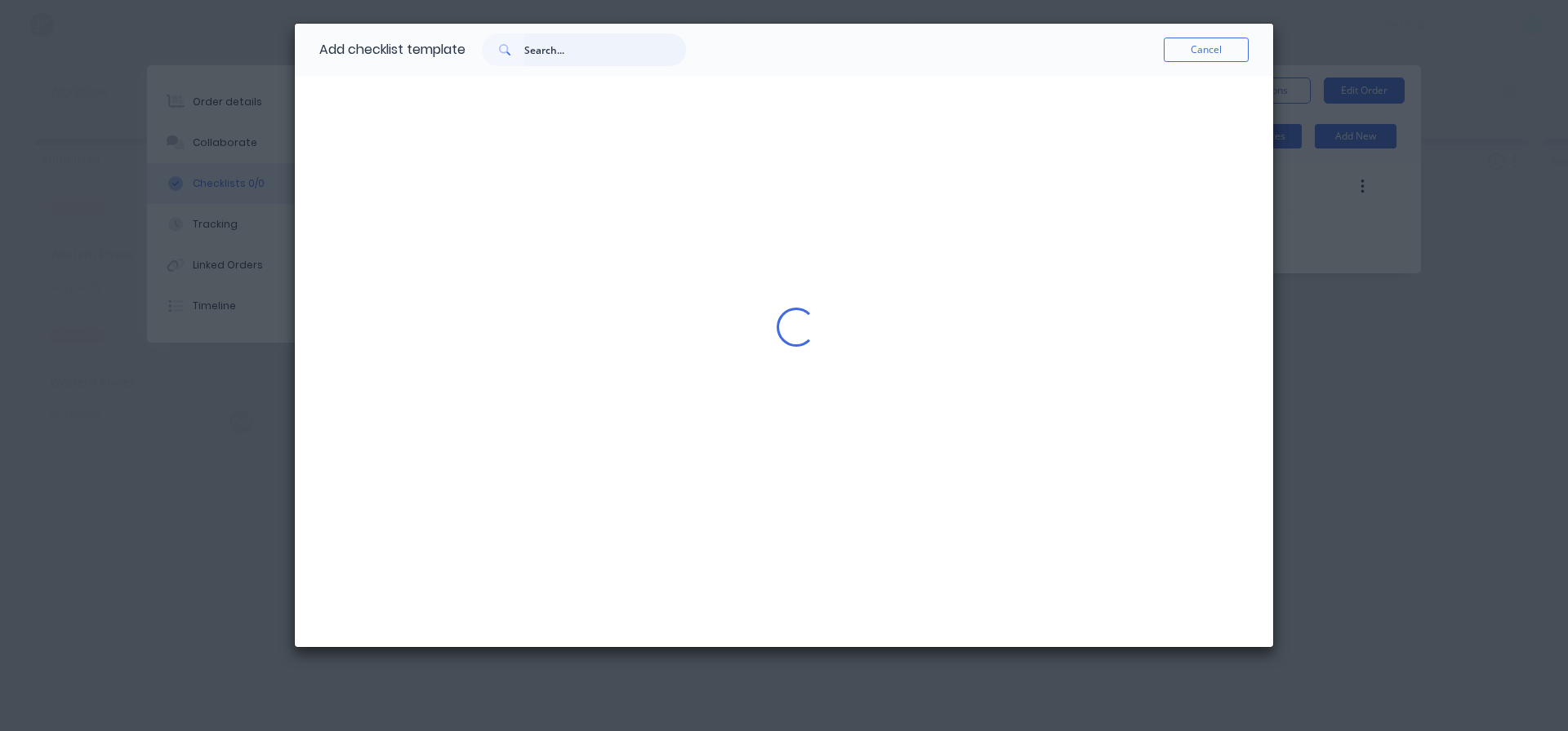
click at [543, 50] on input "text" at bounding box center [605, 49] width 162 height 32
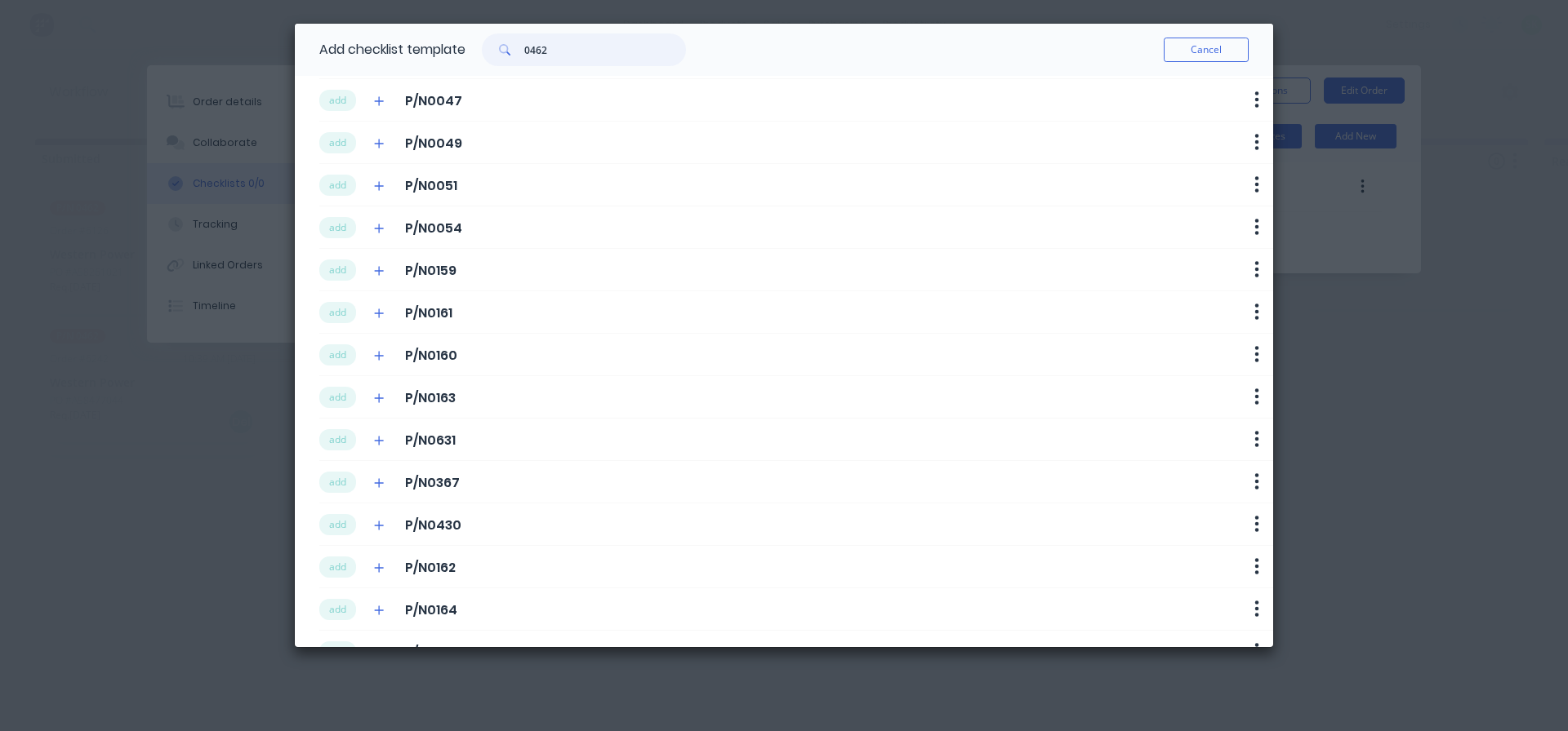
scroll to position [245, 0]
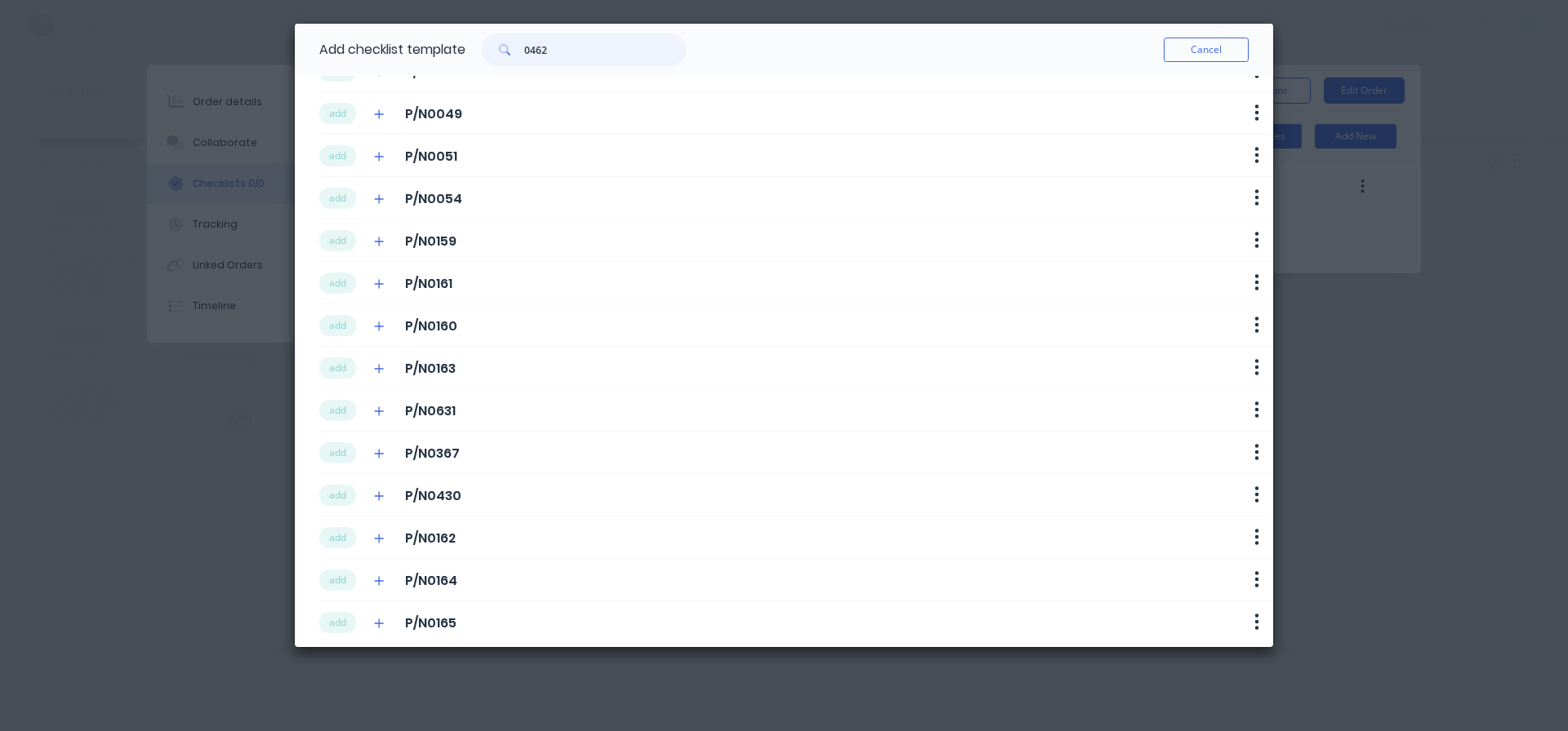
click at [528, 53] on input "0462" at bounding box center [605, 49] width 162 height 32
type input "p/n0462"
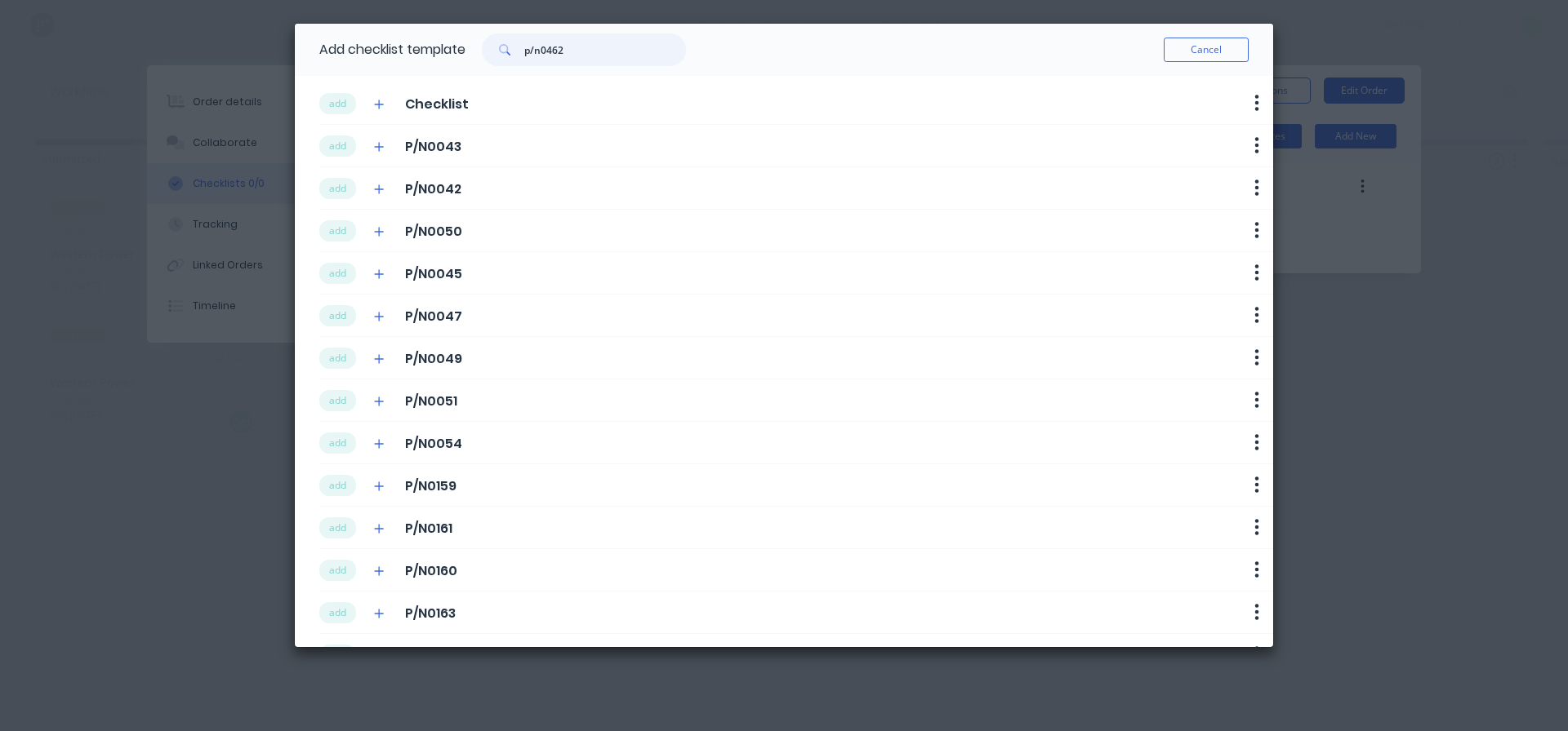
type textarea "x"
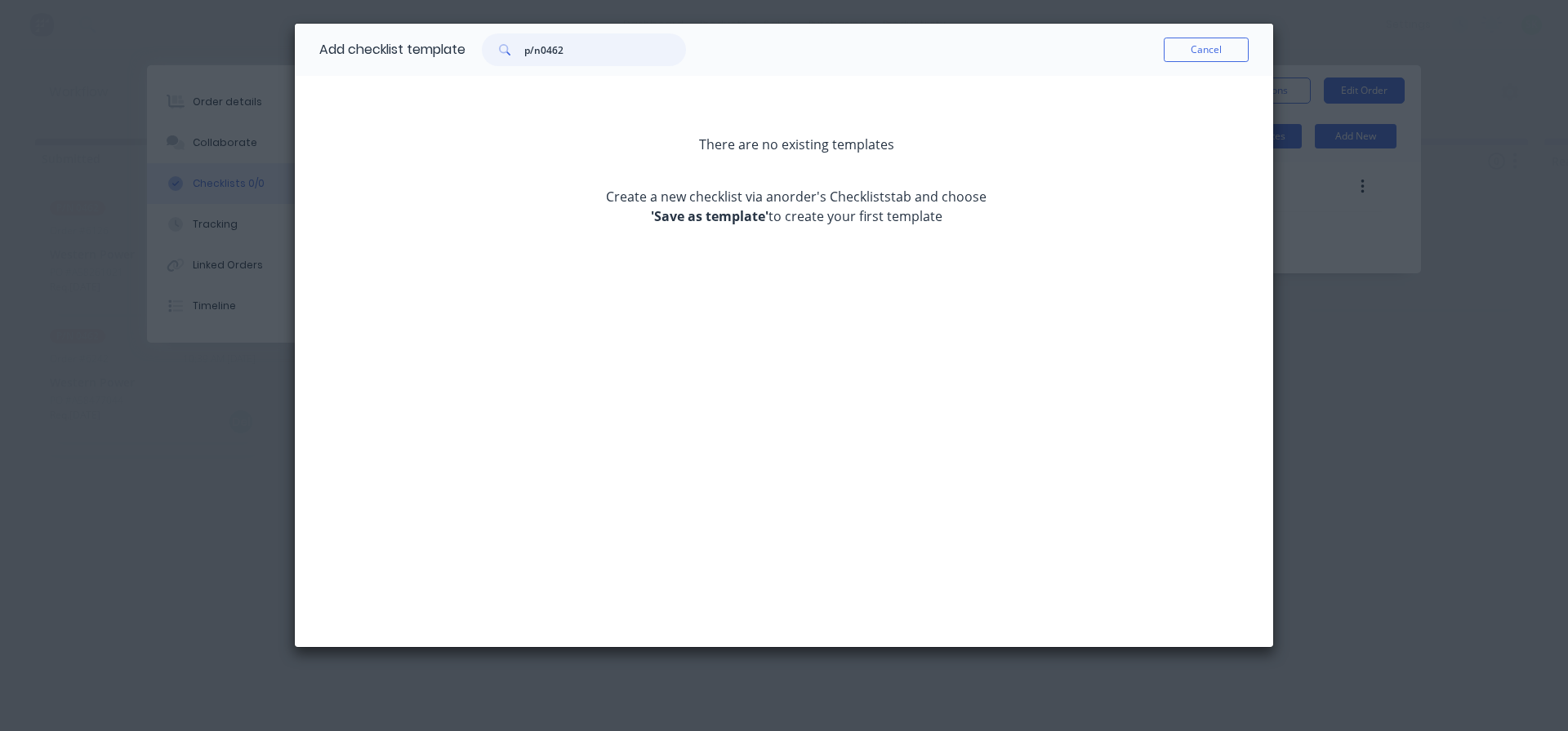
drag, startPoint x: 543, startPoint y: 47, endPoint x: 481, endPoint y: 55, distance: 62.5
click at [481, 55] on div "Add checklist template p/n0462" at bounding box center [502, 50] width 367 height 52
type input "P/N0462"
drag, startPoint x: 574, startPoint y: 47, endPoint x: 449, endPoint y: 35, distance: 125.6
click at [449, 35] on div "Add checklist template P/N0462" at bounding box center [502, 50] width 367 height 52
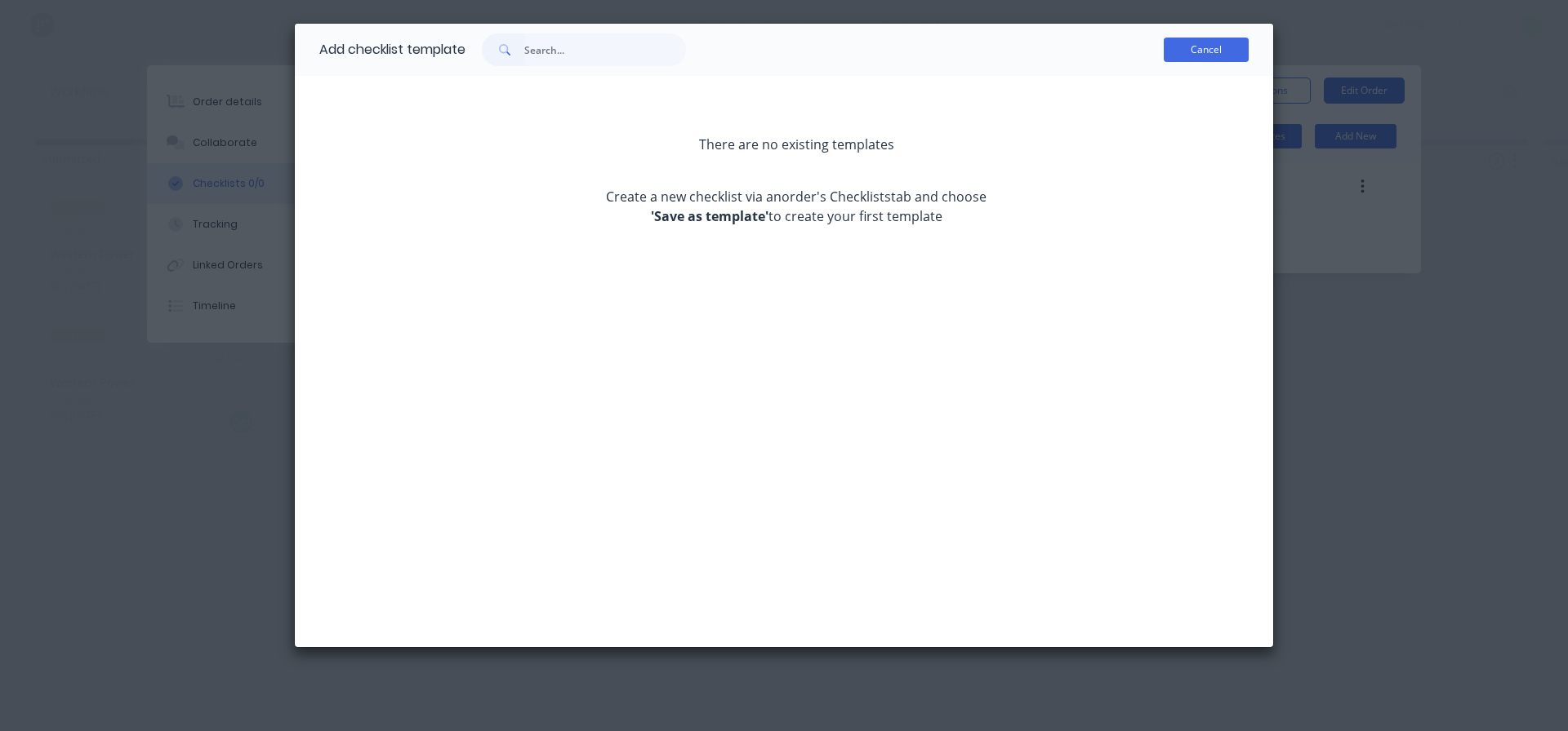
click at [1209, 41] on button "Cancel" at bounding box center [1206, 50] width 85 height 25
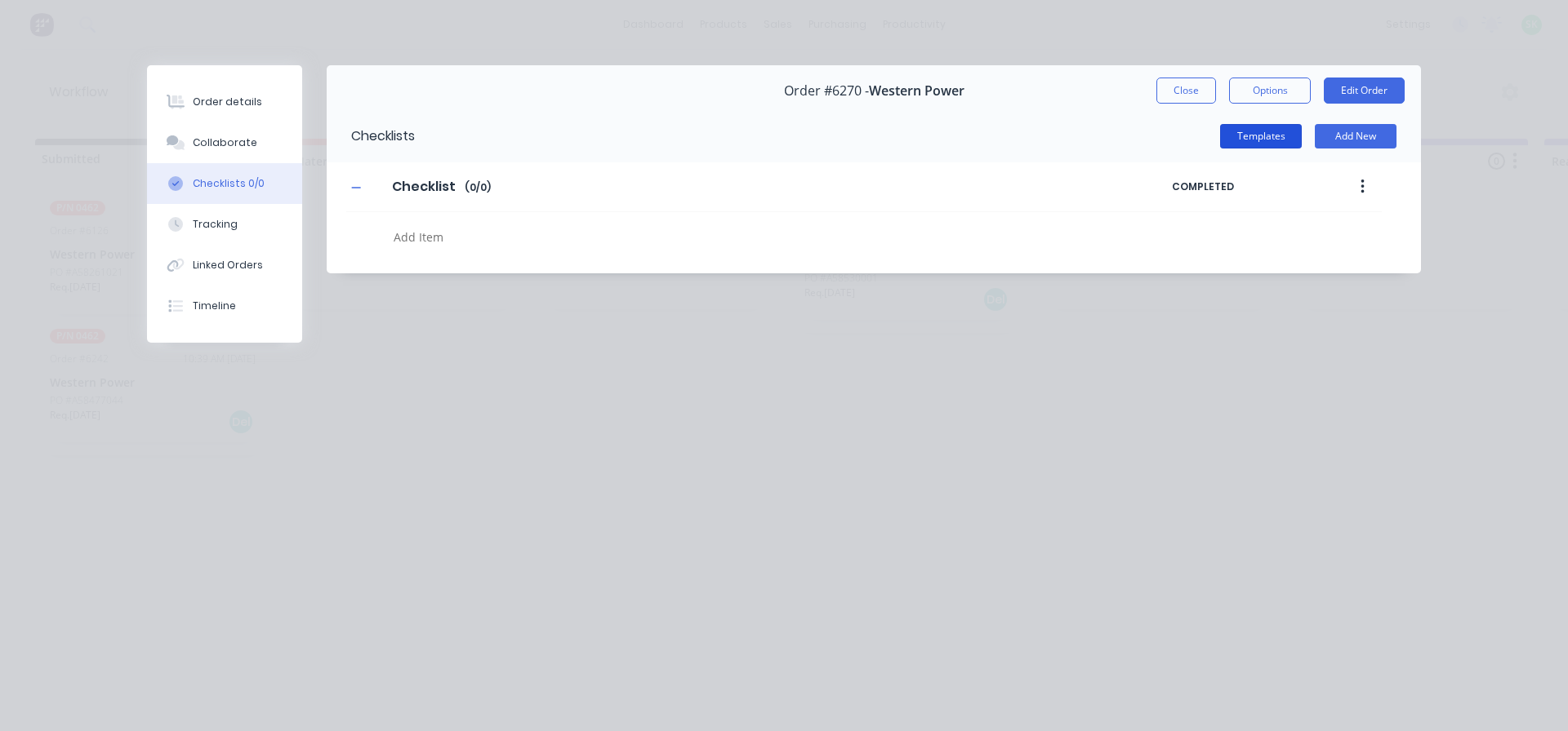
type textarea "x"
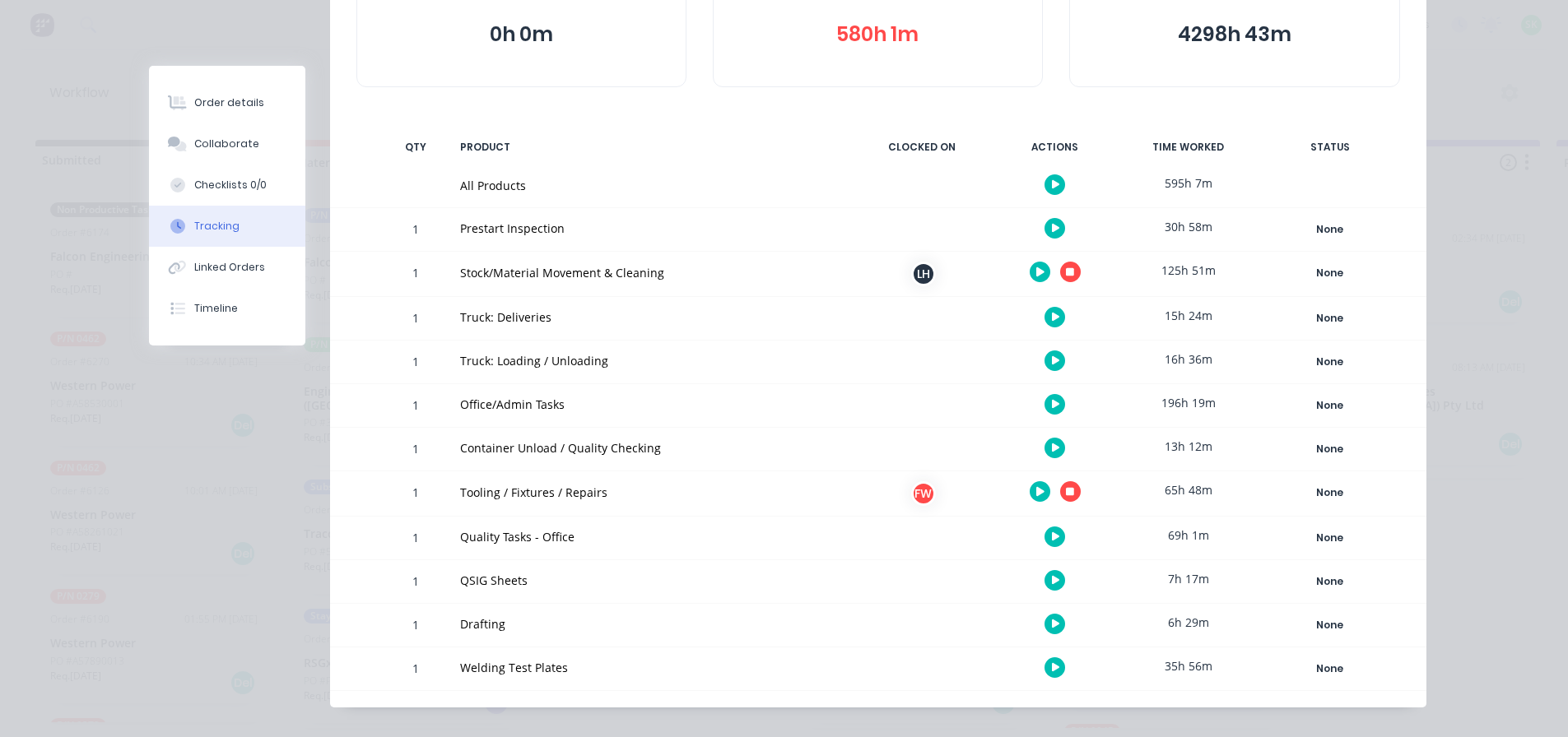
scroll to position [247, 0]
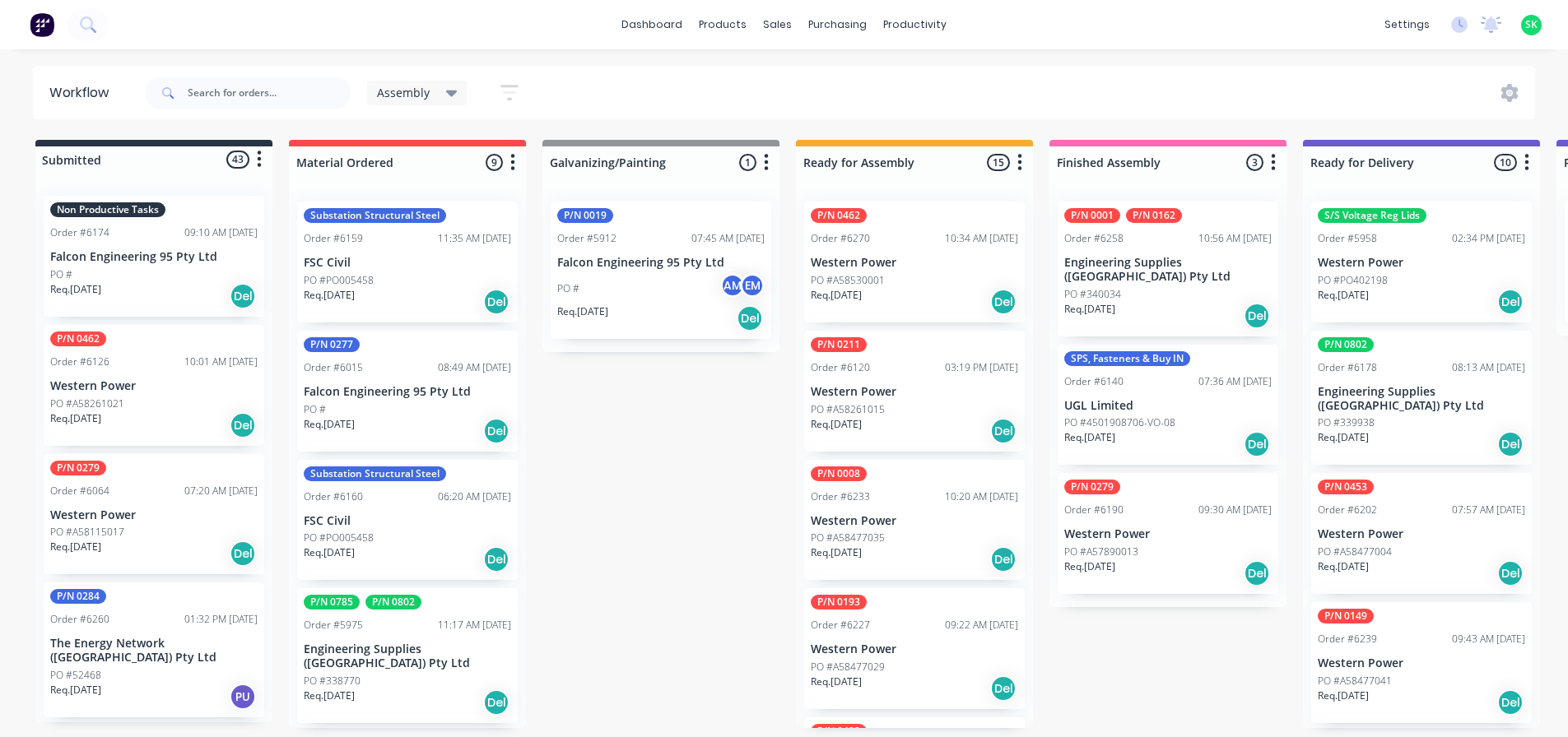
click at [165, 251] on p "Falcon Engineering 95 Pty Ltd" at bounding box center [154, 257] width 207 height 14
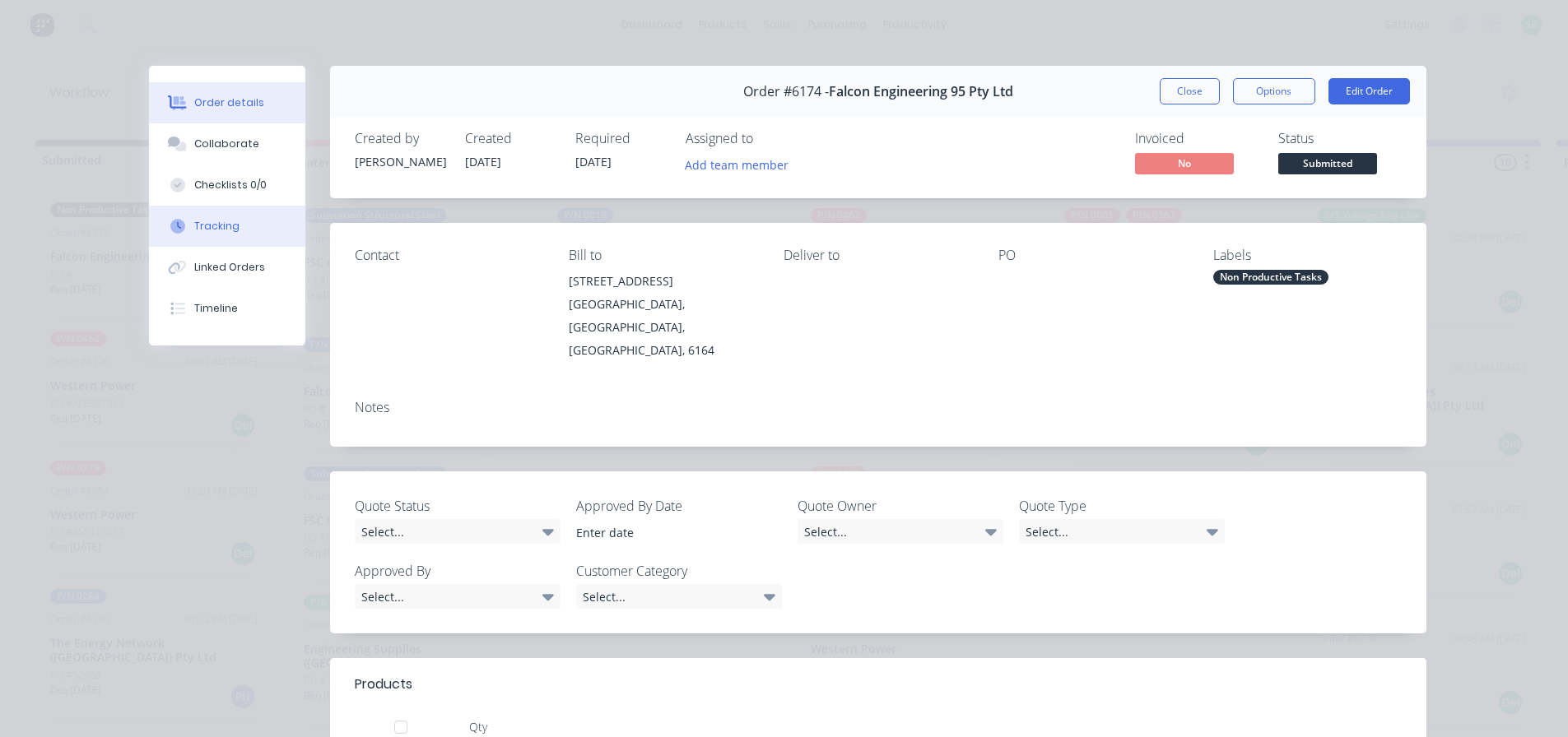
click at [256, 228] on button "Tracking" at bounding box center [226, 225] width 156 height 41
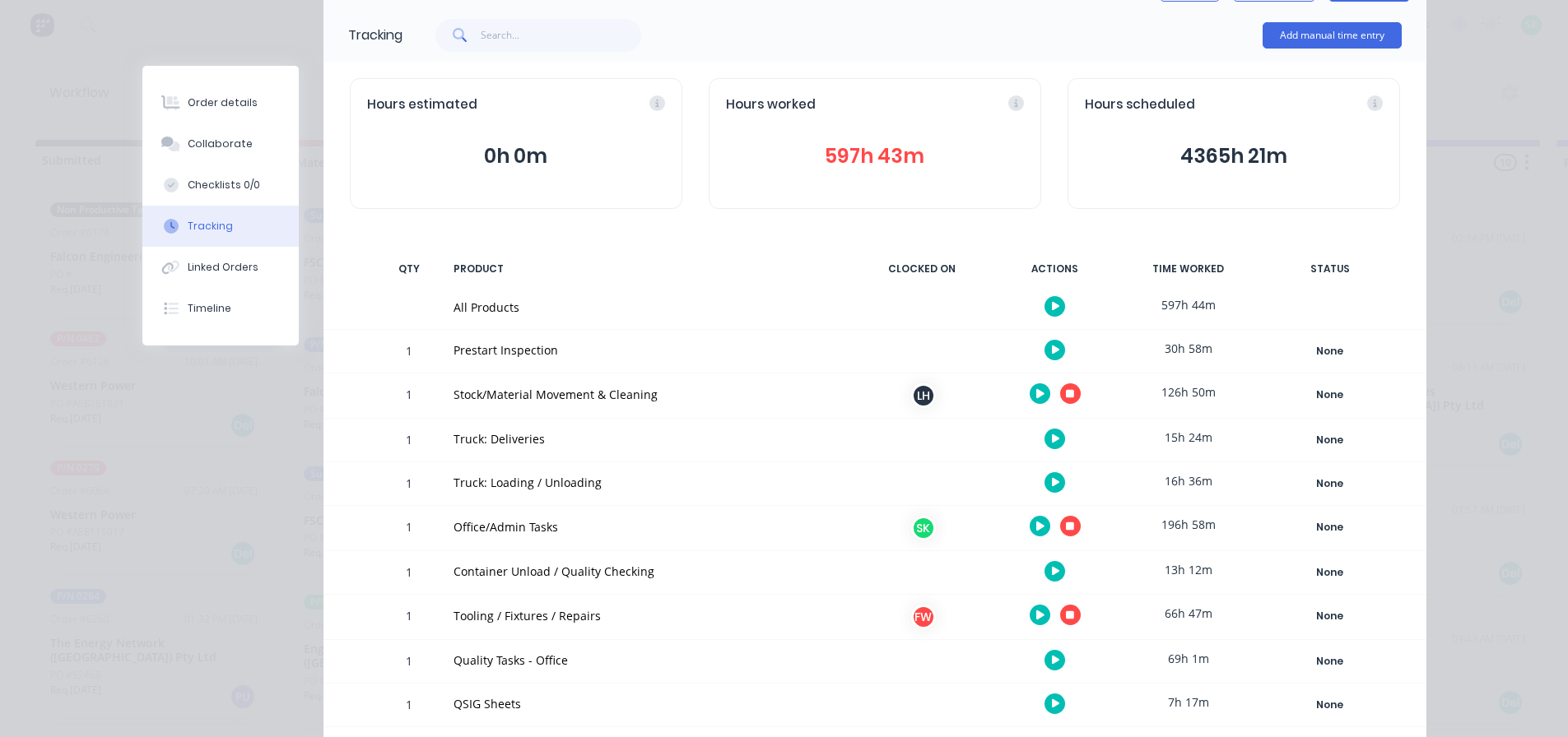
scroll to position [164, 0]
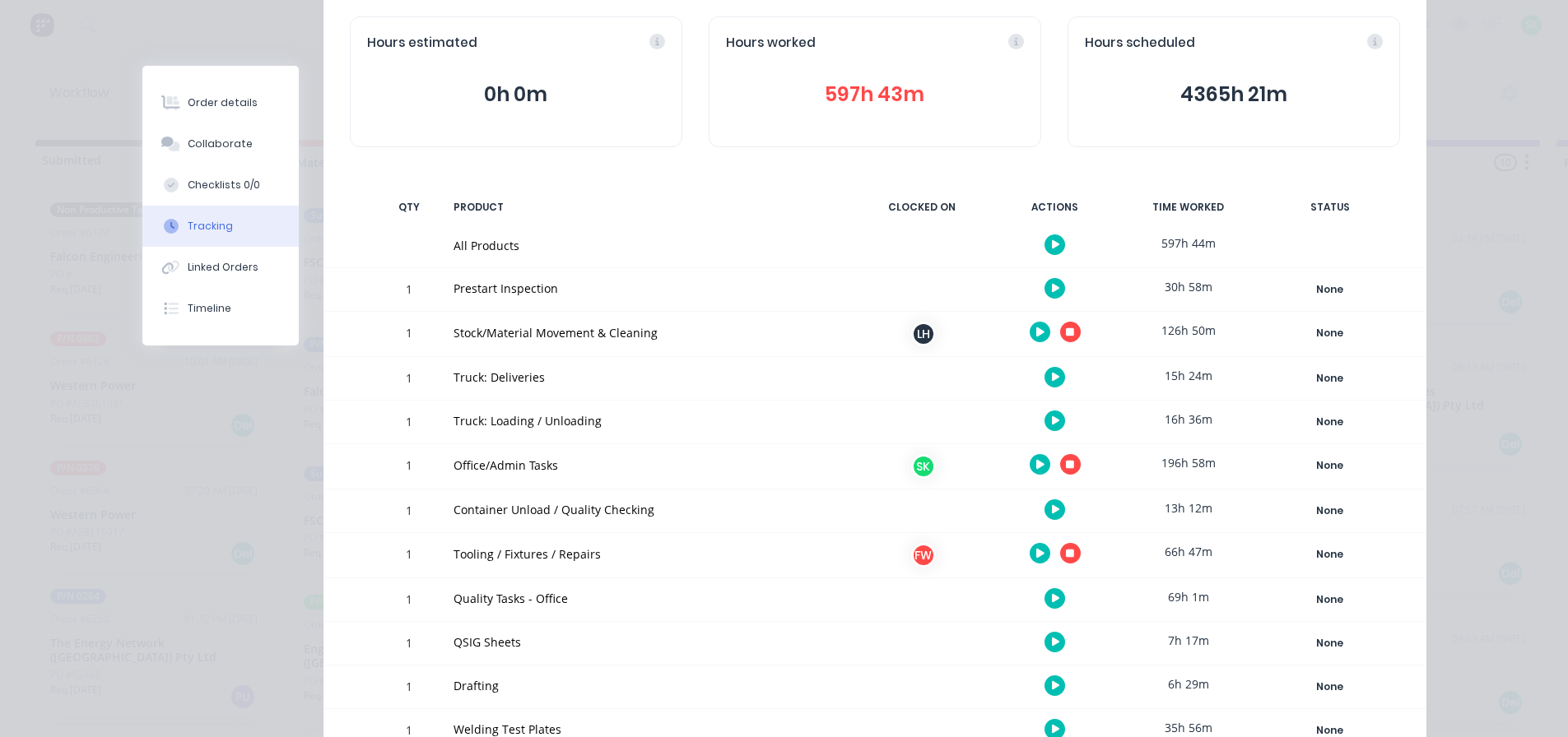
click at [1066, 468] on icon "button" at bounding box center [1070, 465] width 8 height 8
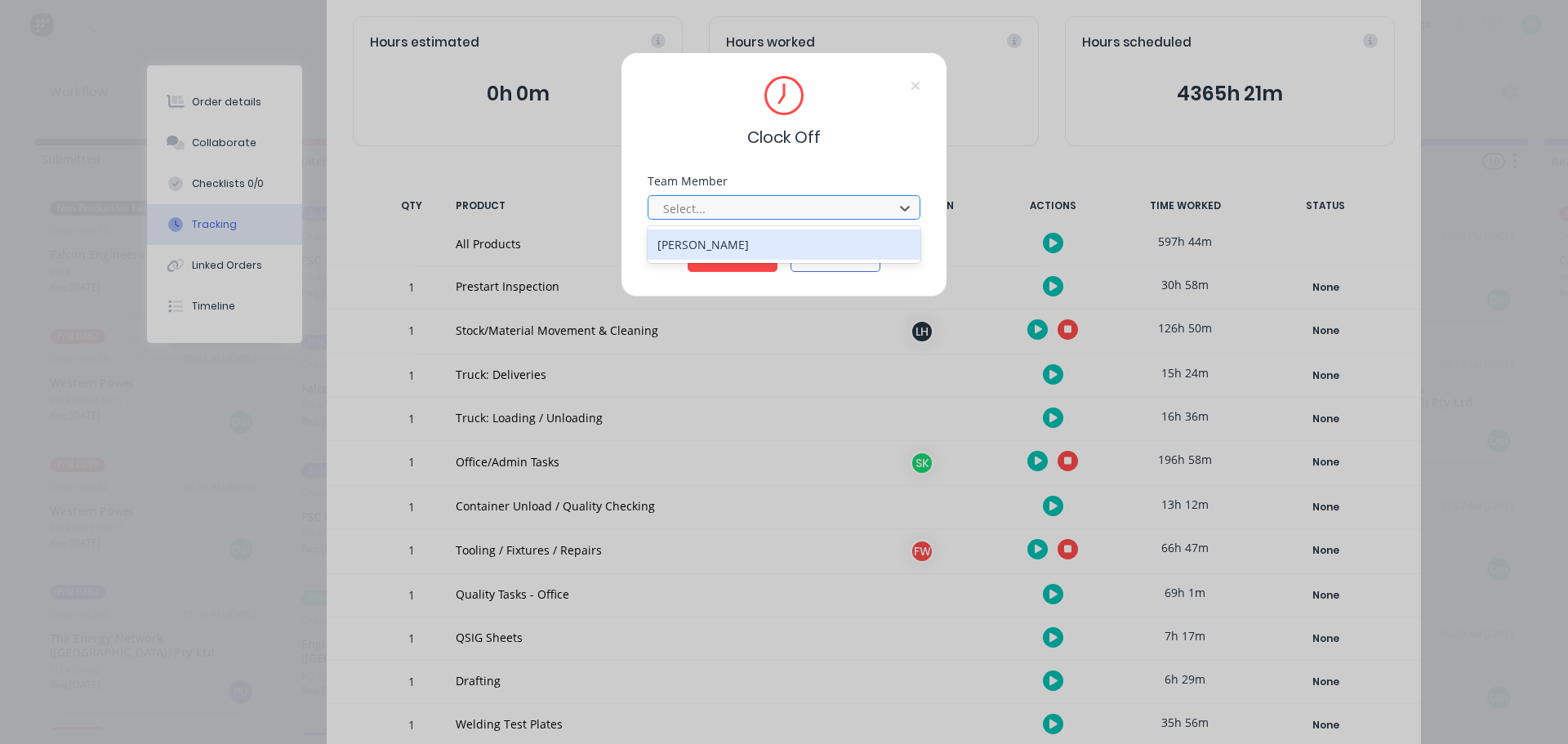
click at [850, 234] on div "[PERSON_NAME]" at bounding box center [784, 244] width 273 height 30
click at [730, 254] on button "Clock Off" at bounding box center [732, 259] width 89 height 27
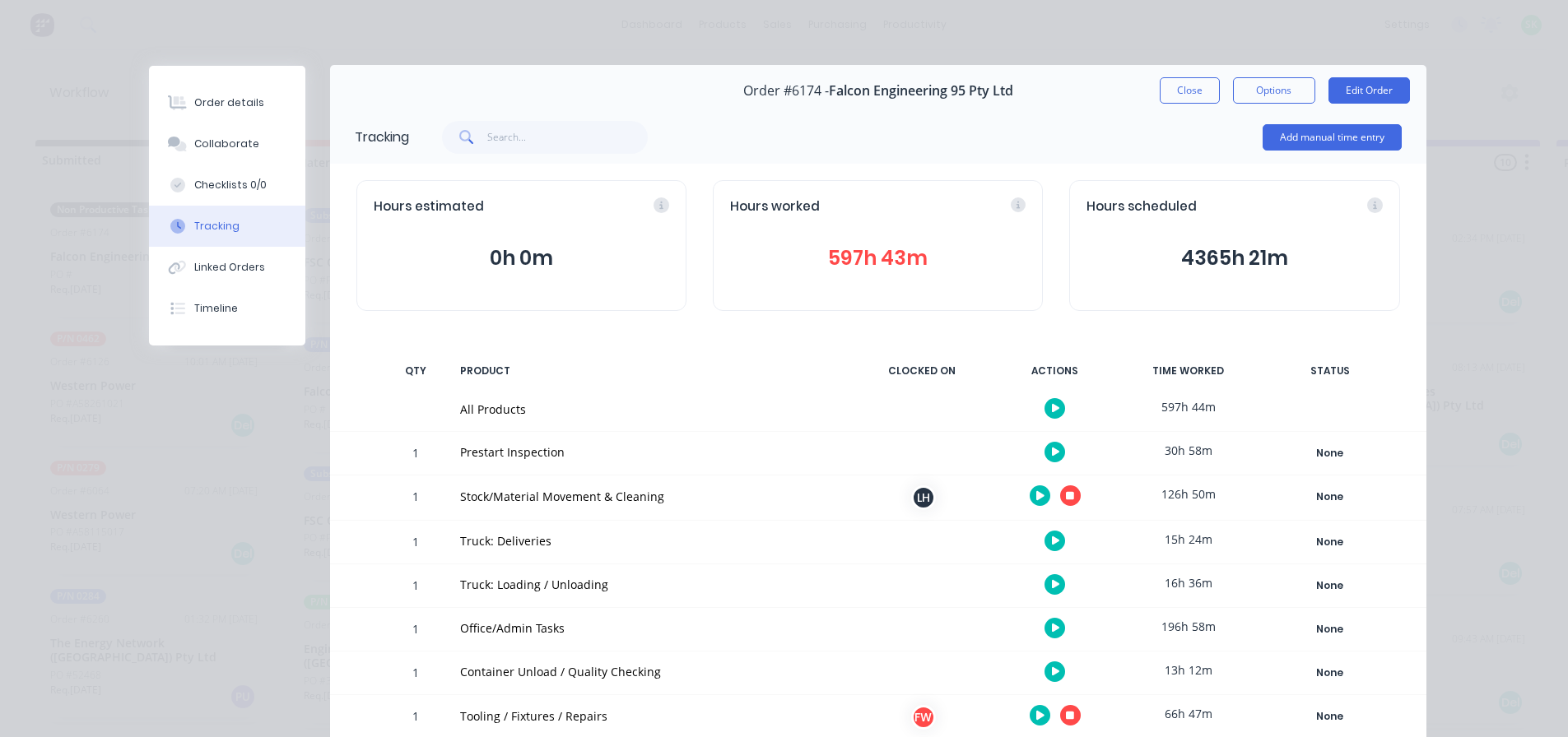
scroll to position [0, 0]
click at [1191, 84] on button "Close" at bounding box center [1190, 92] width 60 height 27
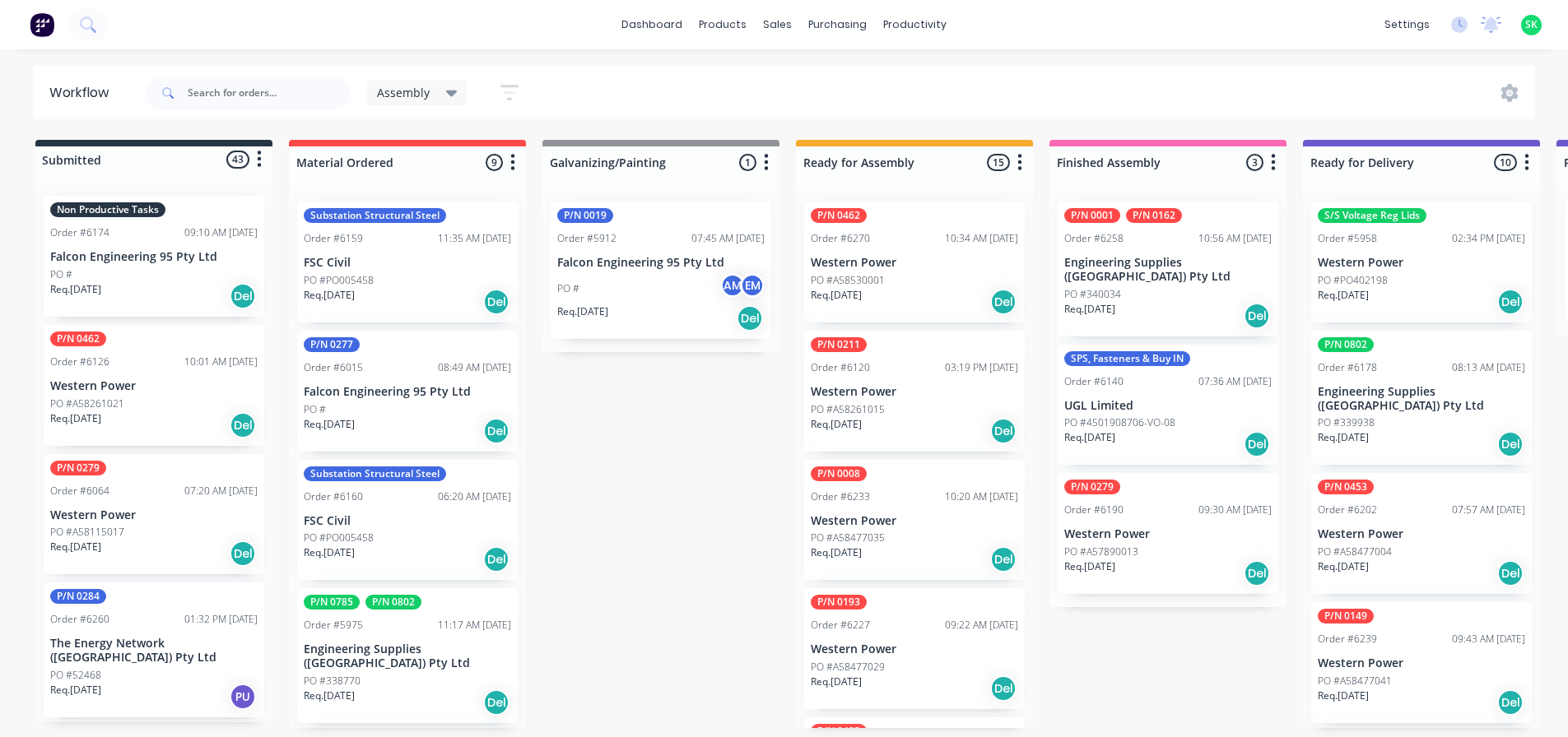
click at [898, 262] on p "Western Power" at bounding box center [914, 263] width 207 height 14
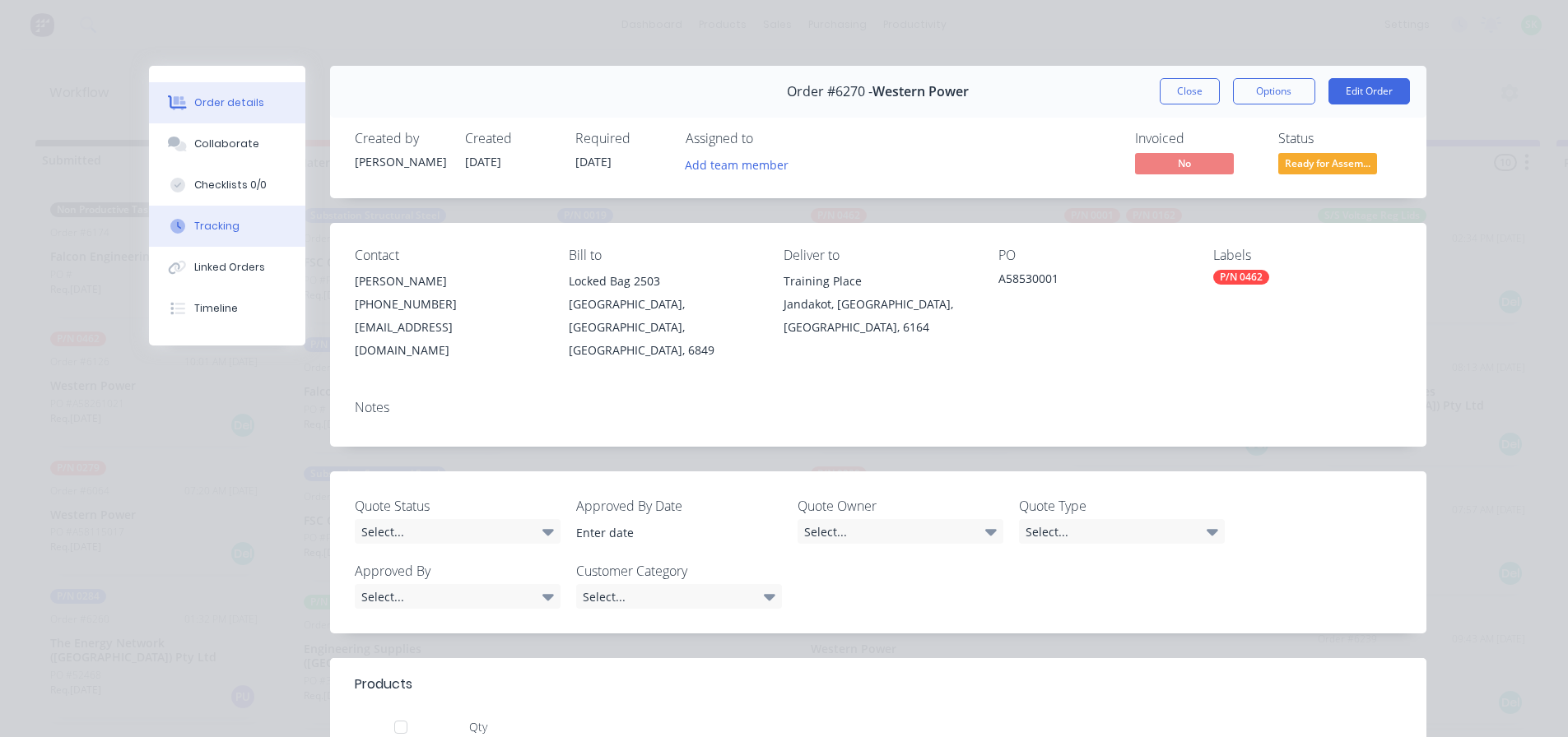
click at [214, 227] on div "Tracking" at bounding box center [217, 226] width 45 height 15
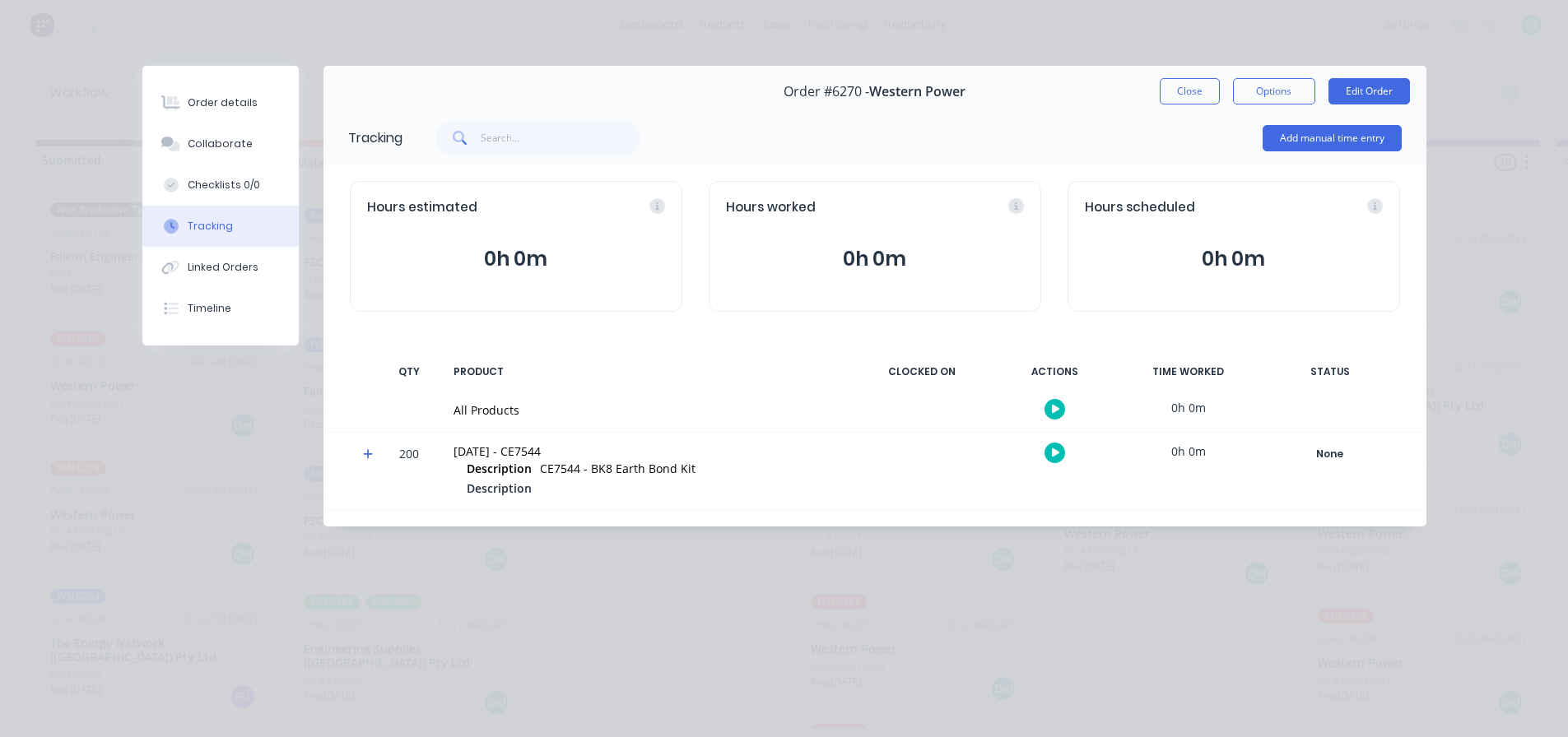
click at [1058, 409] on icon "button" at bounding box center [1056, 409] width 8 height 9
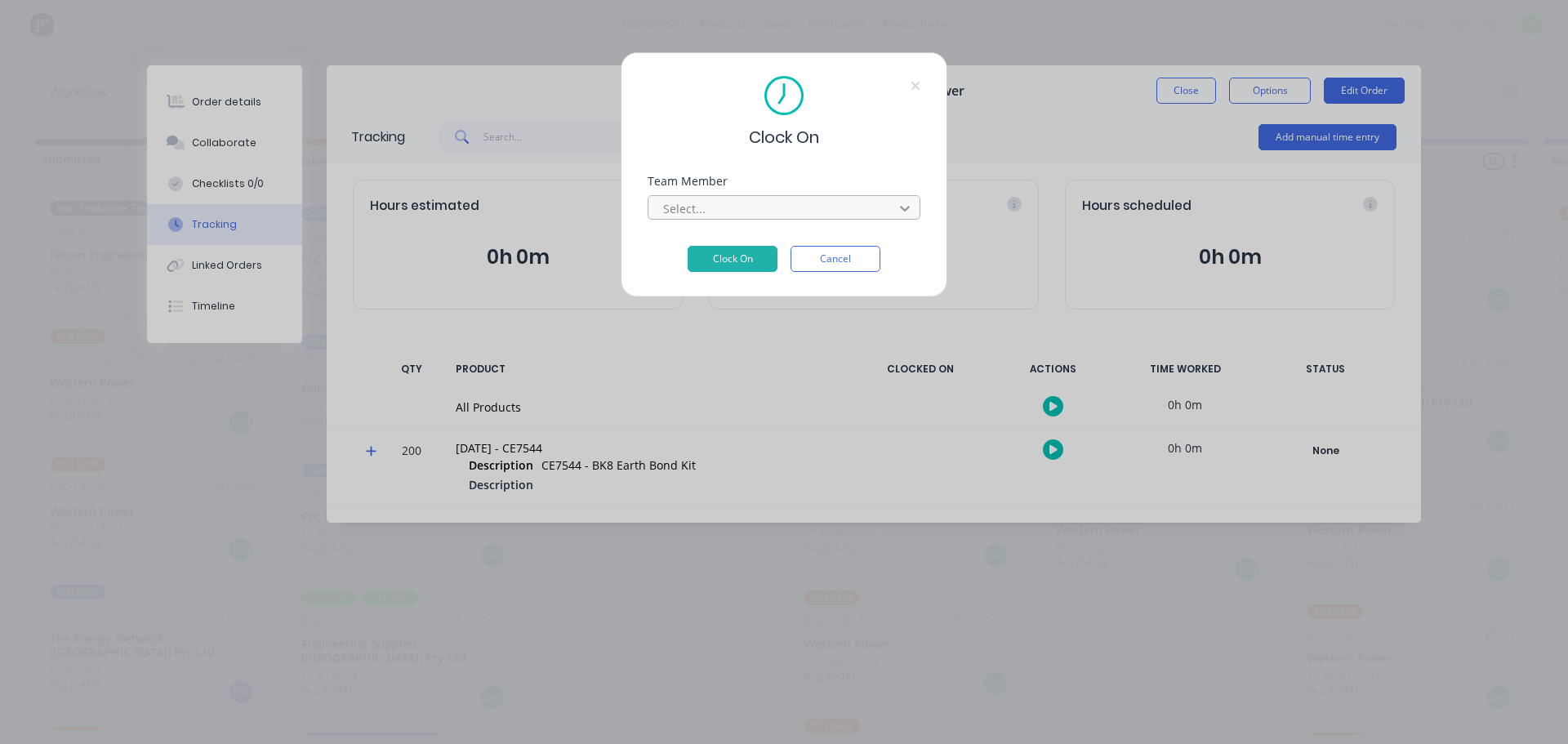
click at [897, 208] on icon at bounding box center [905, 209] width 17 height 17
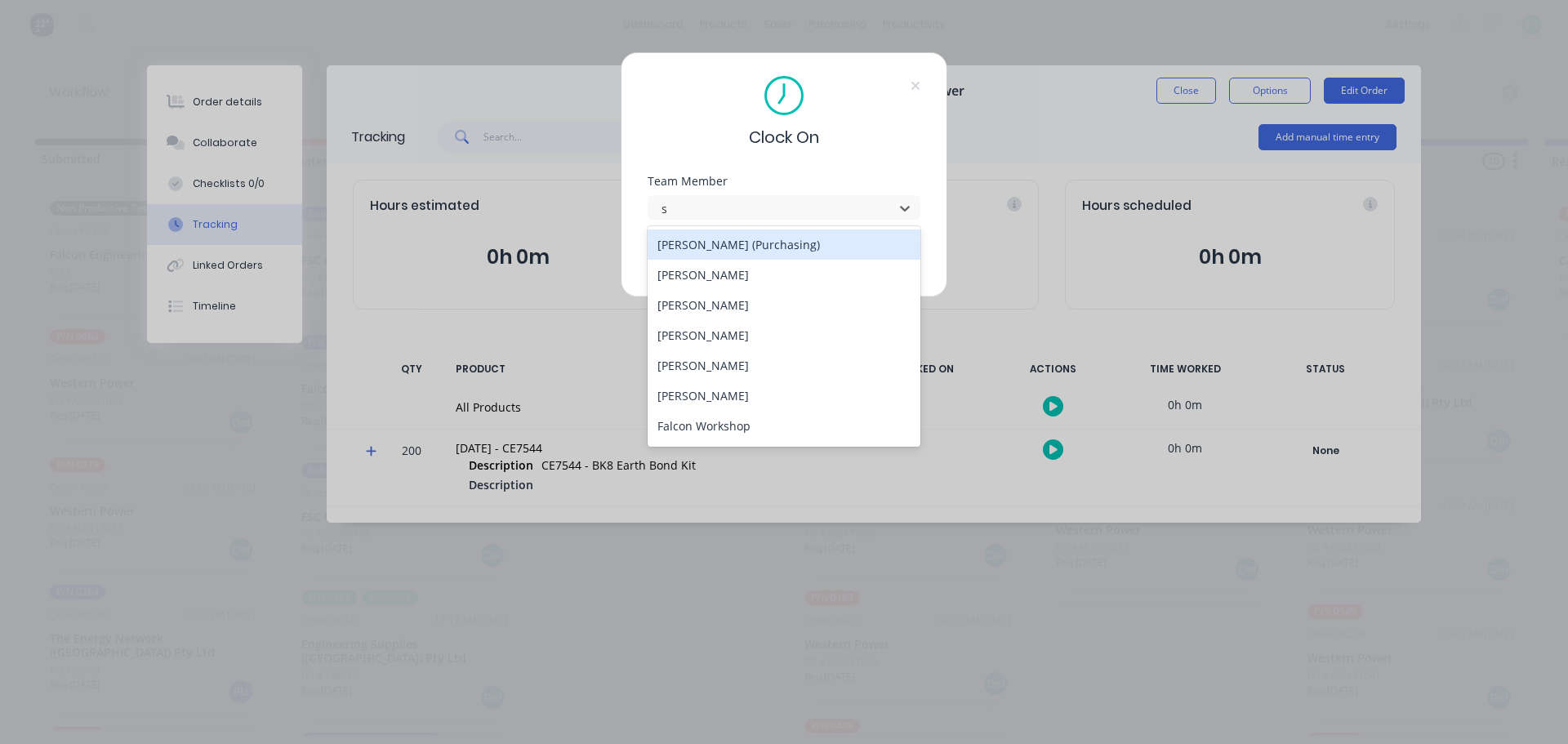
type input "st"
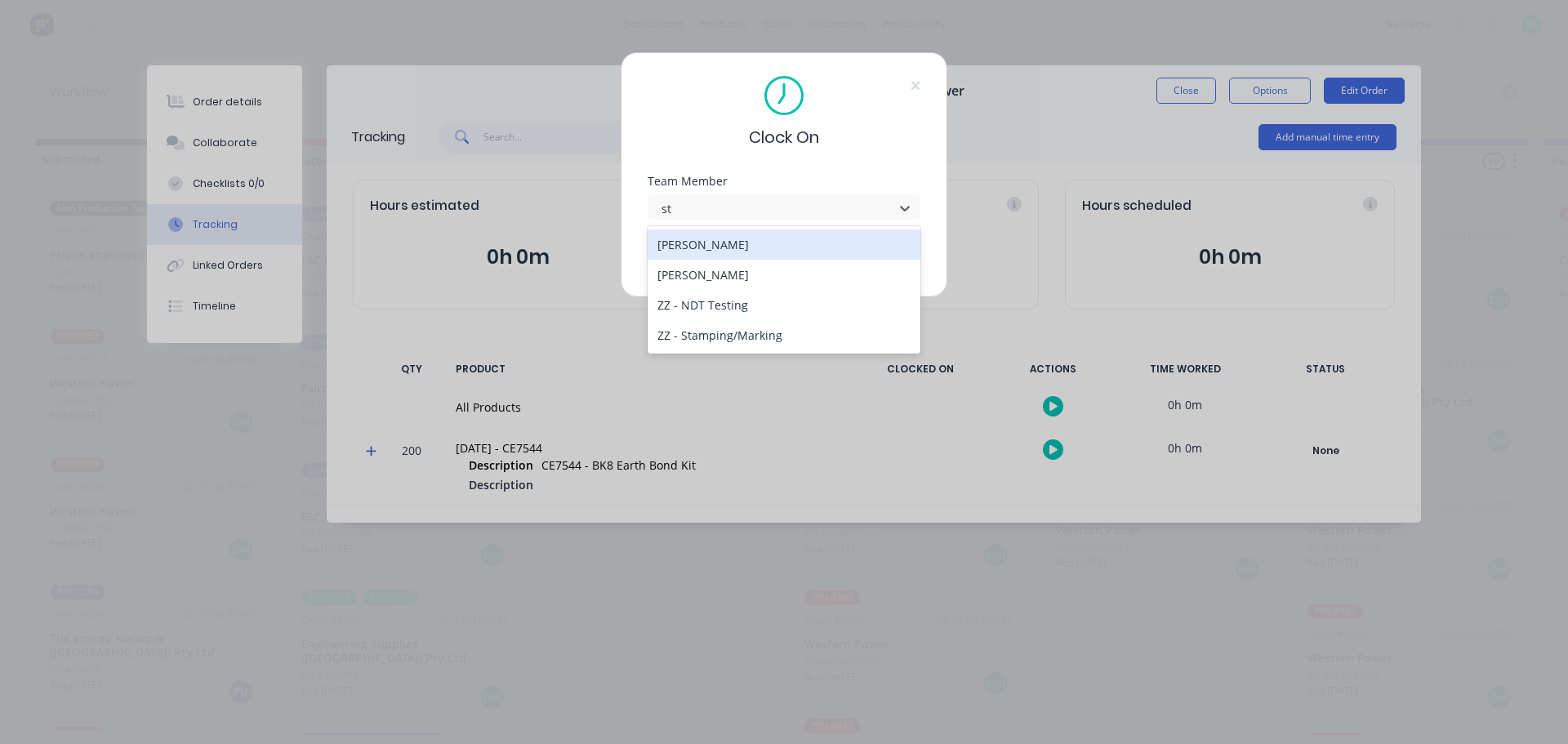
click at [777, 248] on div "[PERSON_NAME]" at bounding box center [784, 244] width 273 height 30
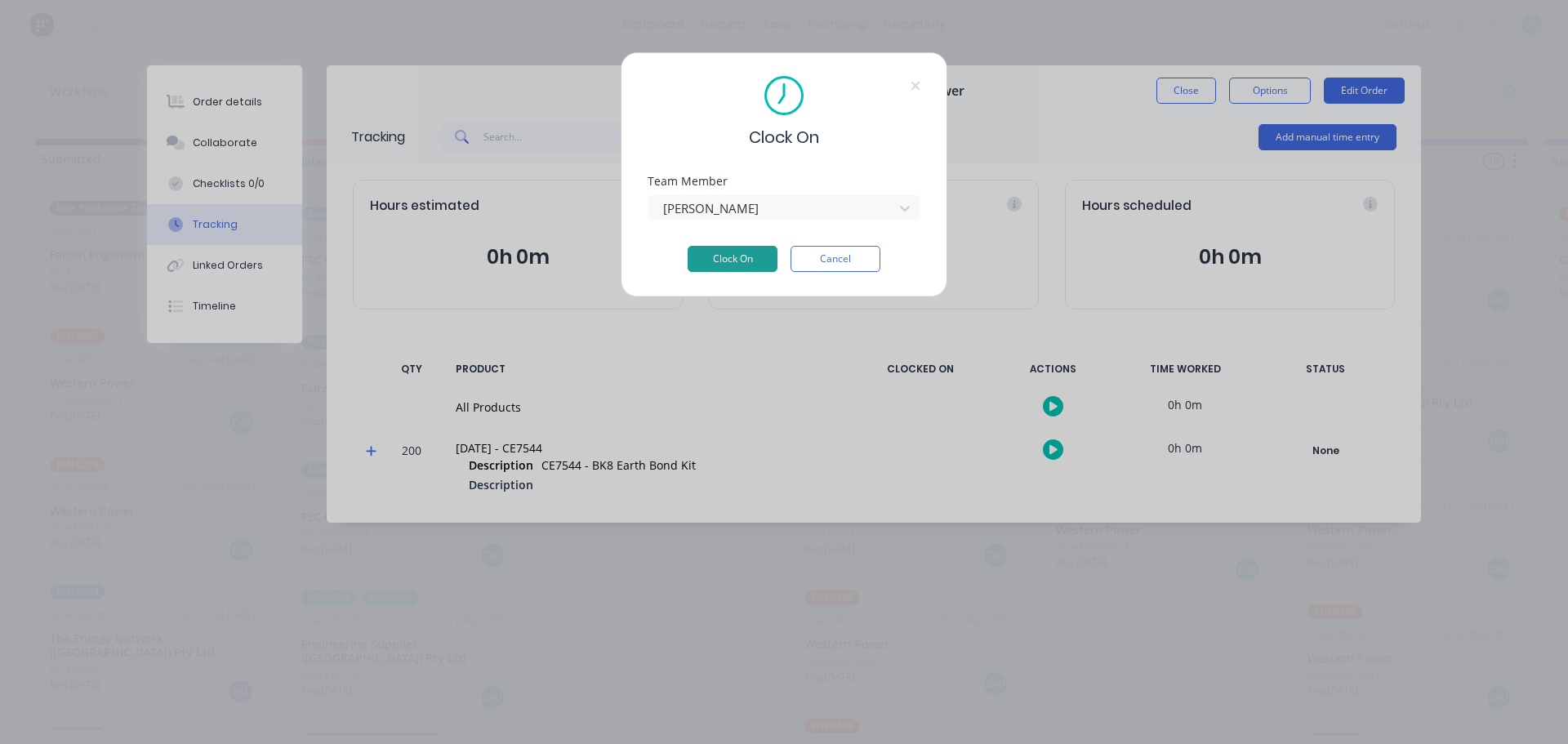
click at [750, 262] on button "Clock On" at bounding box center [732, 259] width 89 height 27
